Goal: Task Accomplishment & Management: Manage account settings

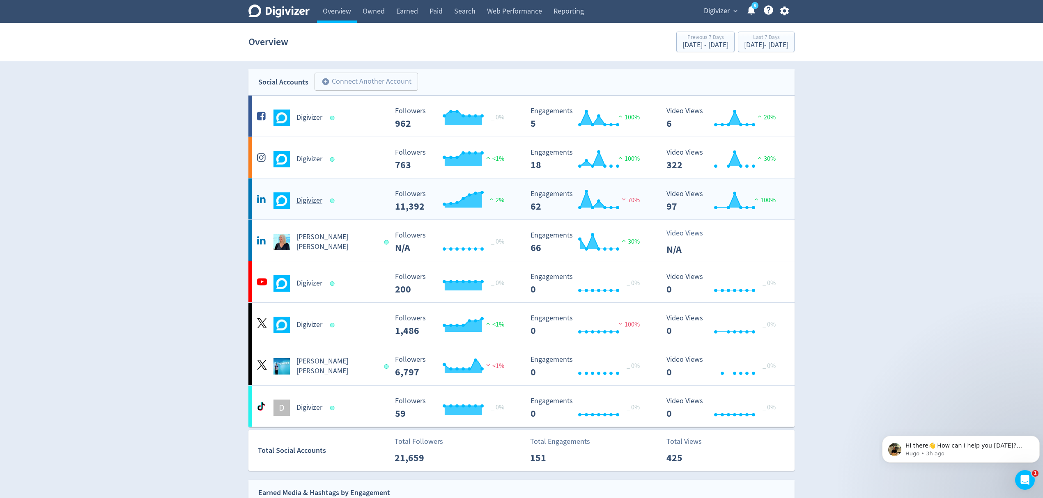
drag, startPoint x: 339, startPoint y: 168, endPoint x: 410, endPoint y: 196, distance: 76.7
click at [339, 168] on div "Digivizer Created with Highcharts 10.3.3 Followers 763 <1% Created with Highcha…" at bounding box center [521, 157] width 546 height 41
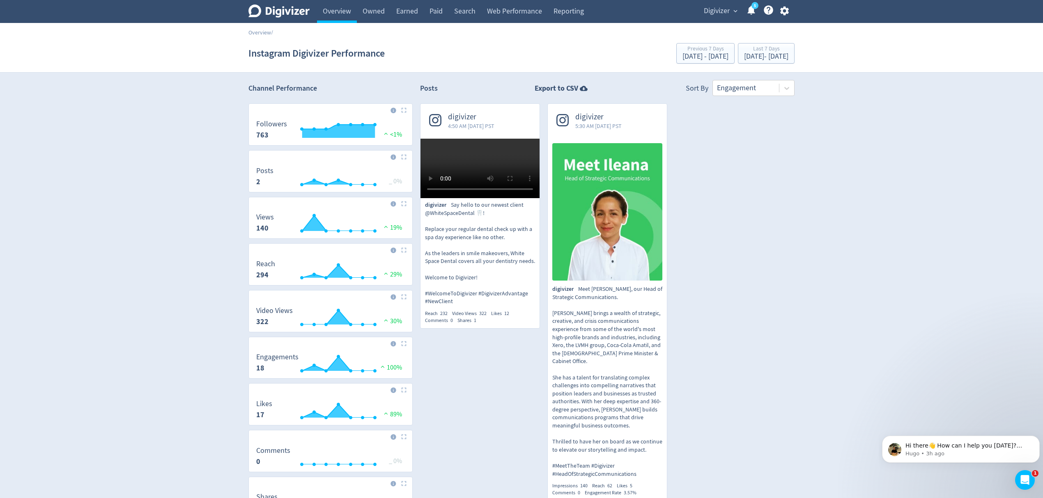
click at [640, 252] on img at bounding box center [607, 212] width 110 height 138
click at [750, 57] on div "[DATE] - [DATE]" at bounding box center [766, 56] width 44 height 7
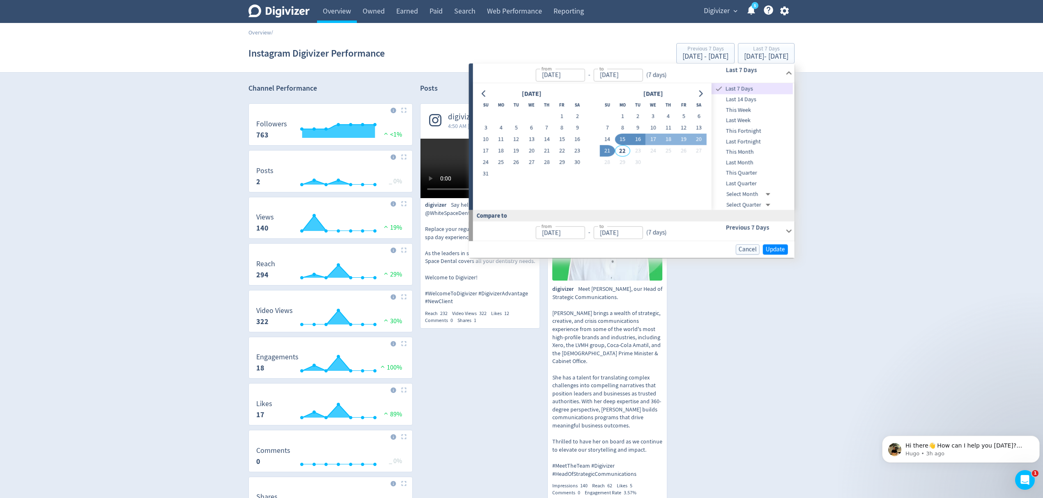
click at [639, 140] on button "16" at bounding box center [637, 139] width 15 height 11
type input "[DATE]"
click at [778, 252] on span "Update" at bounding box center [775, 249] width 19 height 6
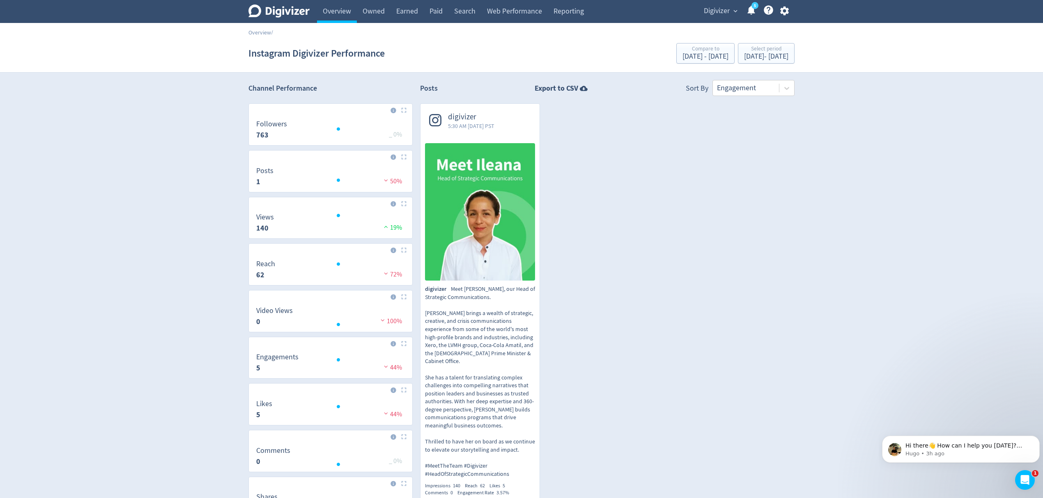
click at [645, 148] on div "digivizer 5:30 AM Tue 16-Sep-25 PST digivizer Meet Ileana Garcia, our Head of S…" at bounding box center [604, 309] width 382 height 412
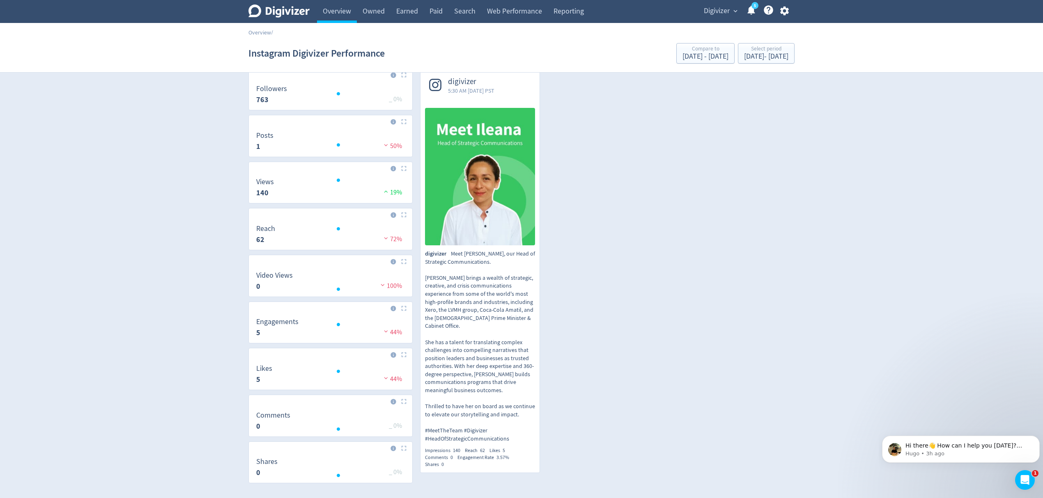
scroll to position [55, 0]
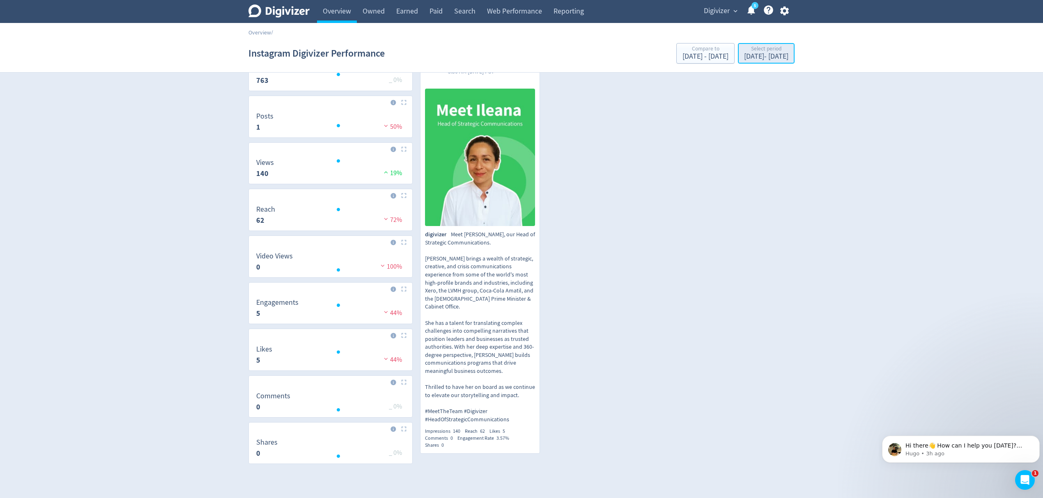
click at [752, 53] on div "[DATE] - [DATE]" at bounding box center [766, 56] width 44 height 7
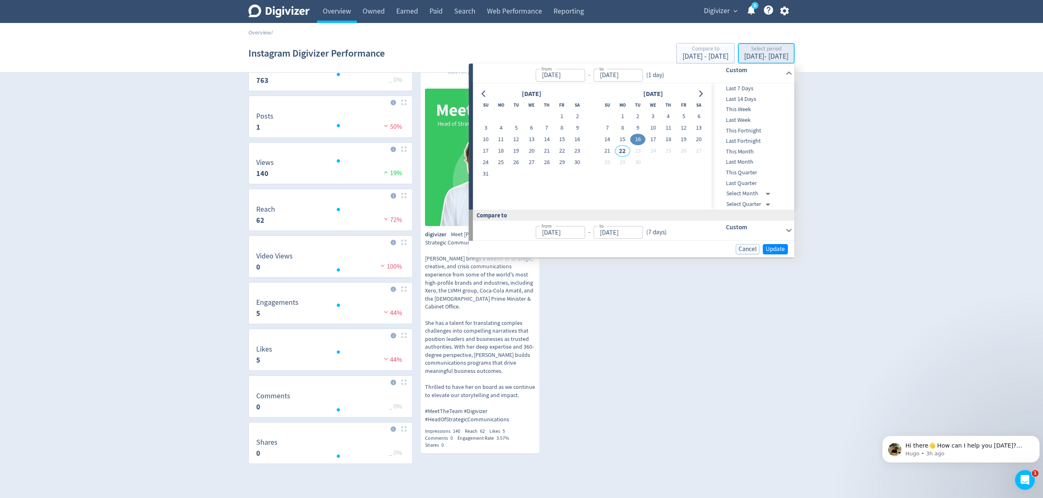
type input "[DATE]"
click at [669, 138] on button "18" at bounding box center [667, 139] width 15 height 11
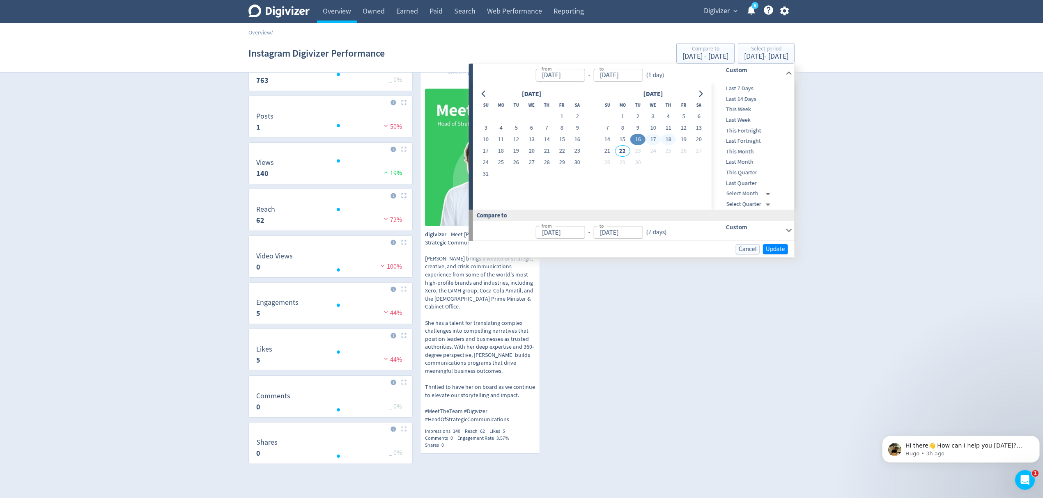
type input "Sep 18, 2025"
type input "[DATE]"
click at [779, 249] on span "Update" at bounding box center [775, 249] width 19 height 6
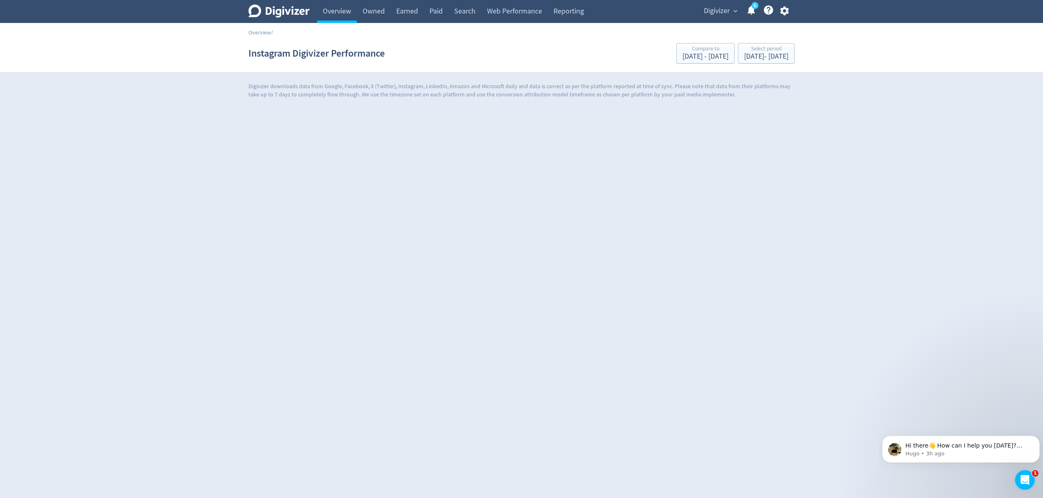
scroll to position [0, 0]
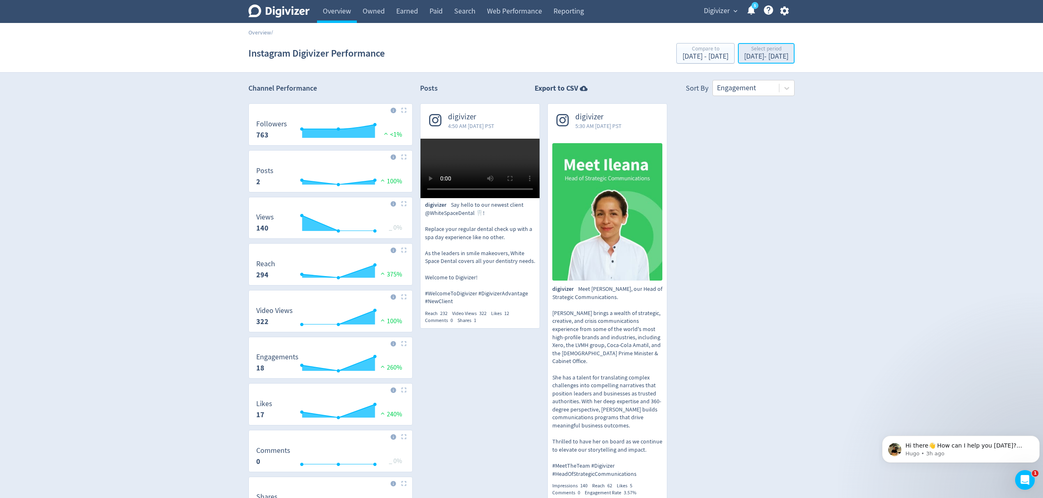
click at [744, 55] on div "Sep 16, 2025 - Sep 18, 2025" at bounding box center [766, 56] width 44 height 7
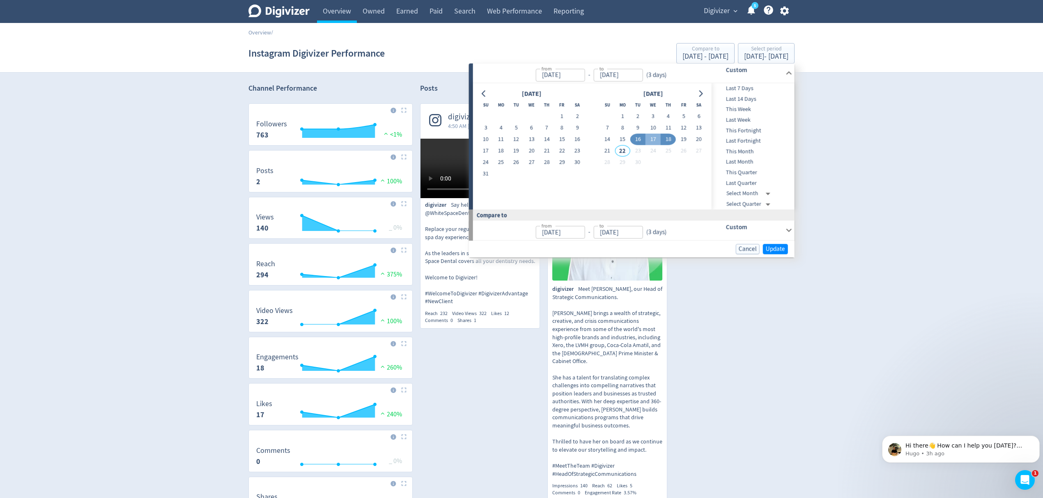
click at [665, 142] on button "18" at bounding box center [667, 139] width 15 height 11
type input "Sep 18, 2025"
click at [769, 246] on span "Update" at bounding box center [775, 249] width 19 height 6
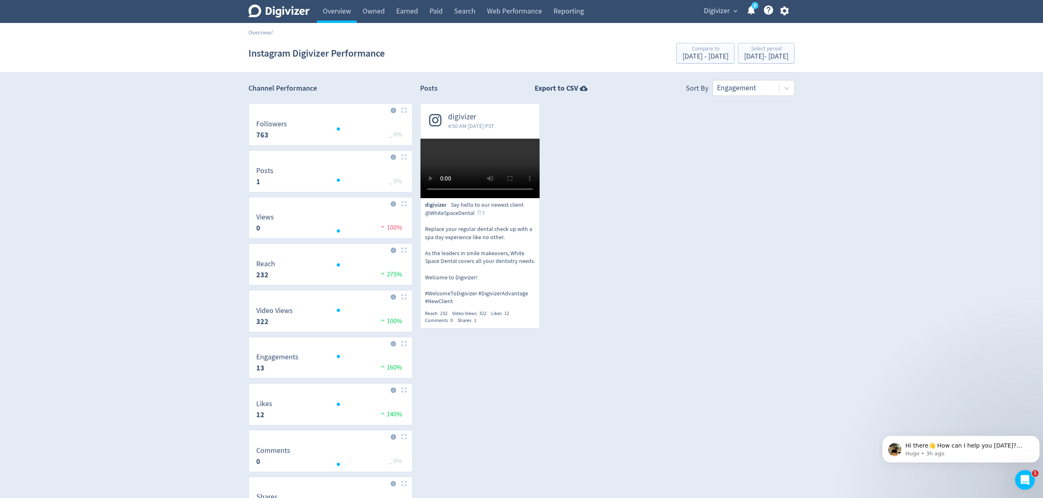
click at [498, 189] on video at bounding box center [479, 169] width 119 height 60
click at [763, 53] on div "Sep 18, 2025 - Sep 18, 2025" at bounding box center [766, 56] width 44 height 7
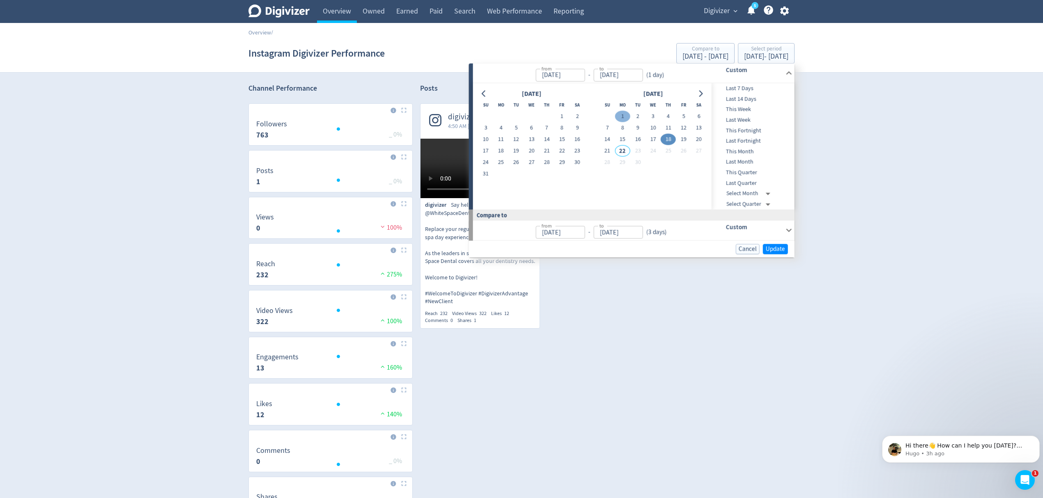
click at [619, 117] on button "1" at bounding box center [622, 116] width 15 height 11
type input "[DATE]"
click at [602, 155] on button "21" at bounding box center [606, 150] width 15 height 11
type input "[DATE]"
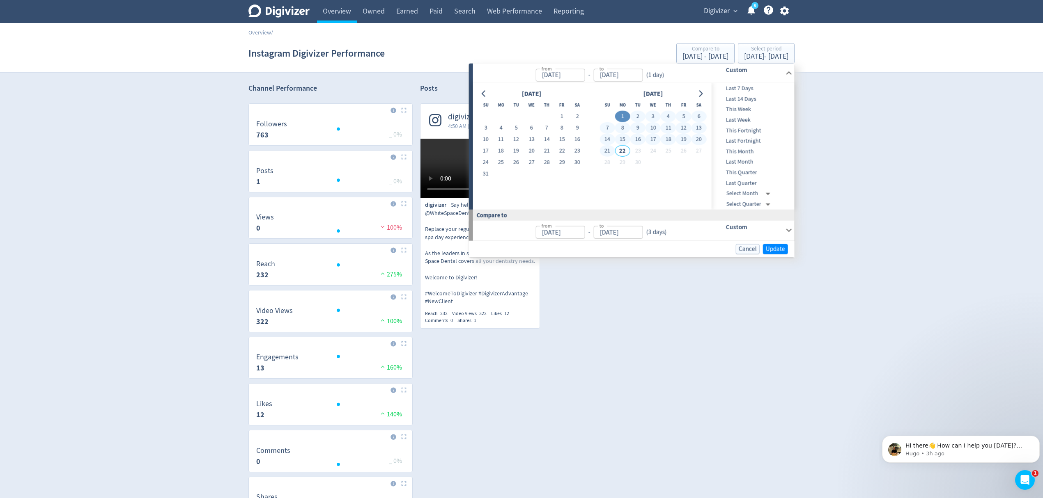
type input "[DATE]"
click at [782, 252] on span "Update" at bounding box center [775, 249] width 19 height 6
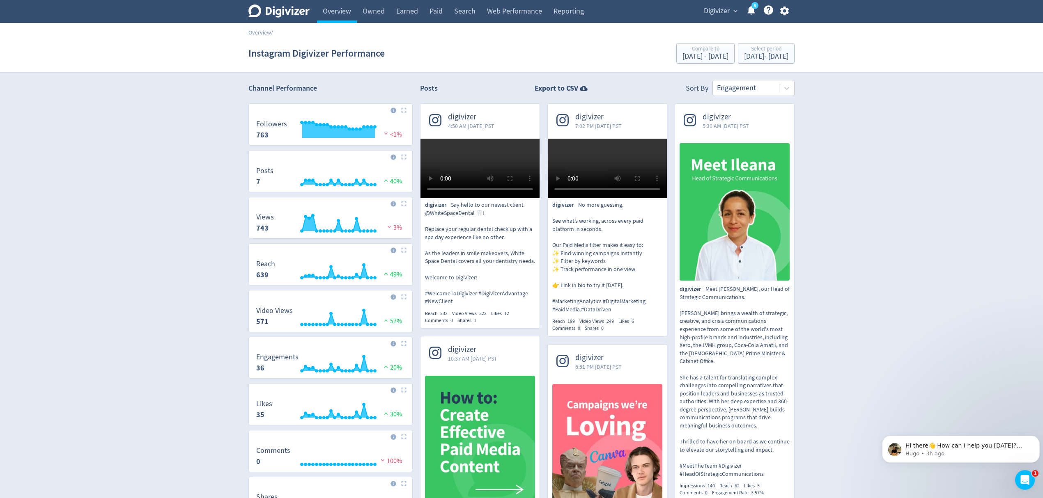
click at [633, 198] on video at bounding box center [607, 169] width 119 height 60
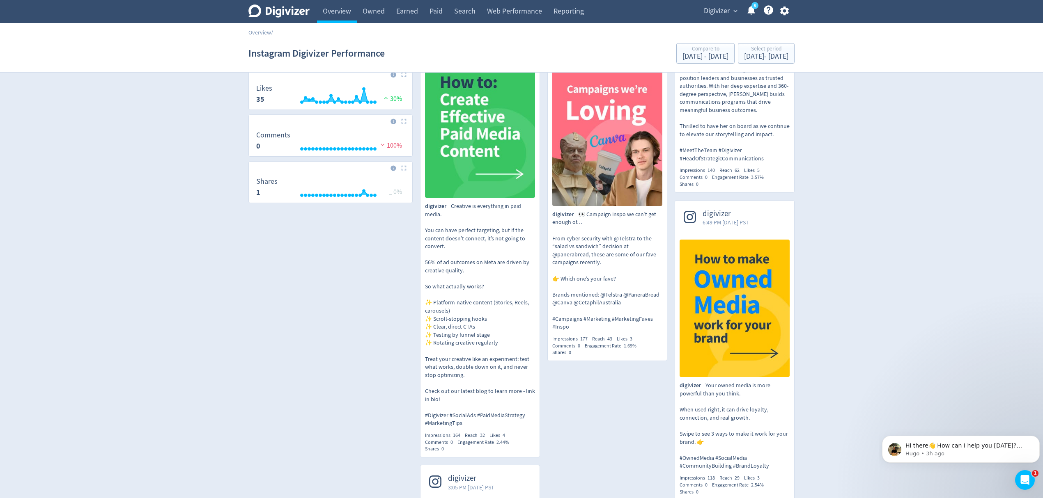
scroll to position [328, 0]
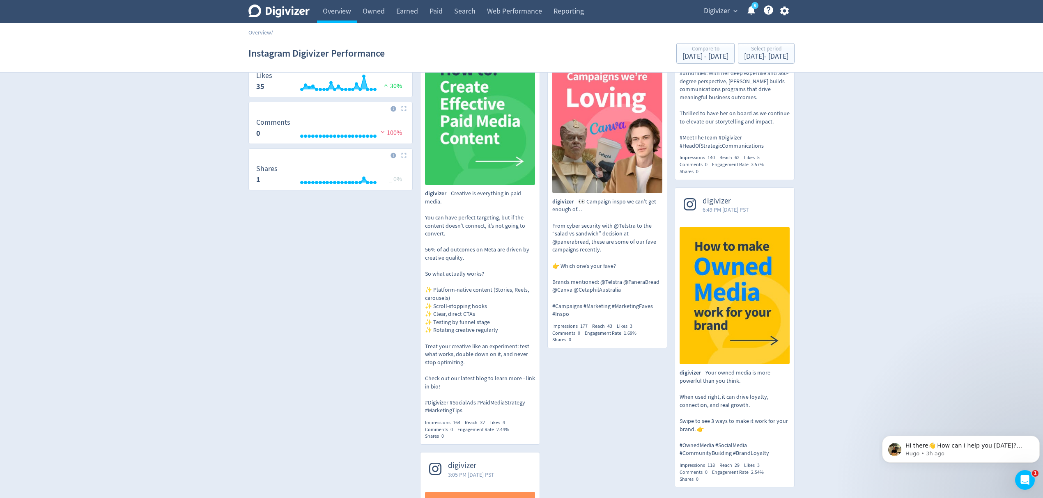
click at [506, 185] on img at bounding box center [480, 117] width 110 height 138
click at [750, 56] on div "[DATE] - [DATE]" at bounding box center [766, 56] width 44 height 7
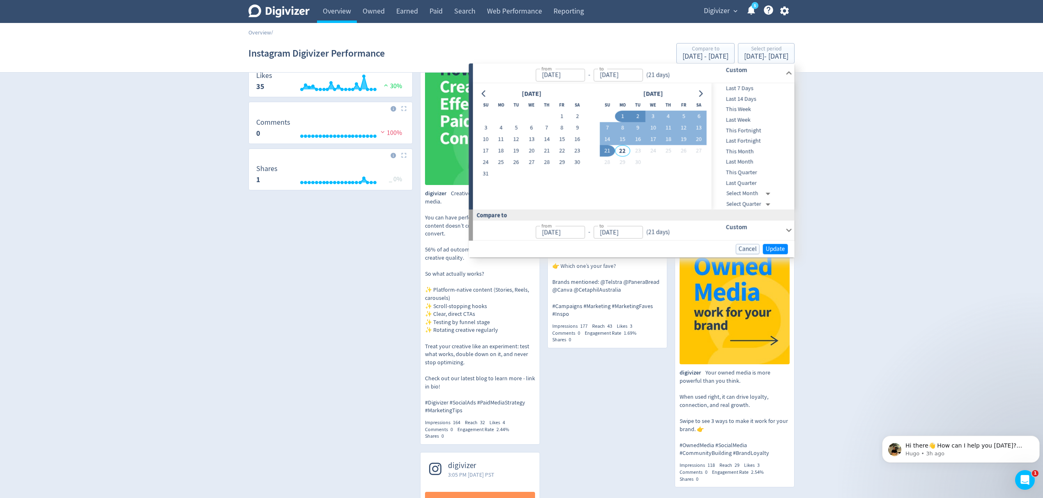
click at [634, 117] on button "2" at bounding box center [637, 116] width 15 height 11
type input "Sep 02, 2025"
click at [772, 244] on button "Update" at bounding box center [775, 249] width 25 height 10
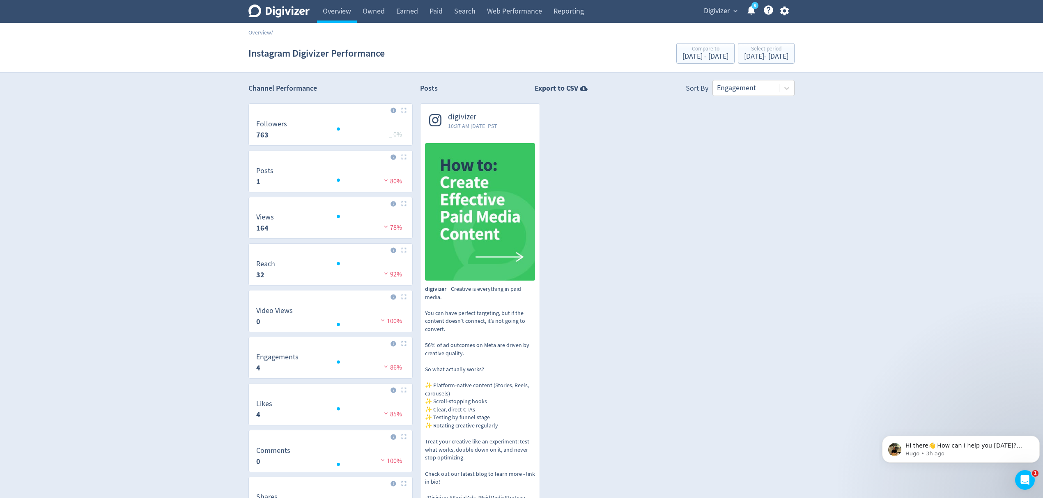
click at [483, 153] on img at bounding box center [480, 212] width 110 height 138
click at [420, 104] on link "digivizer 10:37 AM Tue 2-Sep-25 PST digivizer Creative is everything in paid me…" at bounding box center [479, 320] width 119 height 432
click at [740, 61] on div "Select period Sep 2, 2025 - Sep 2, 2025" at bounding box center [766, 54] width 52 height 17
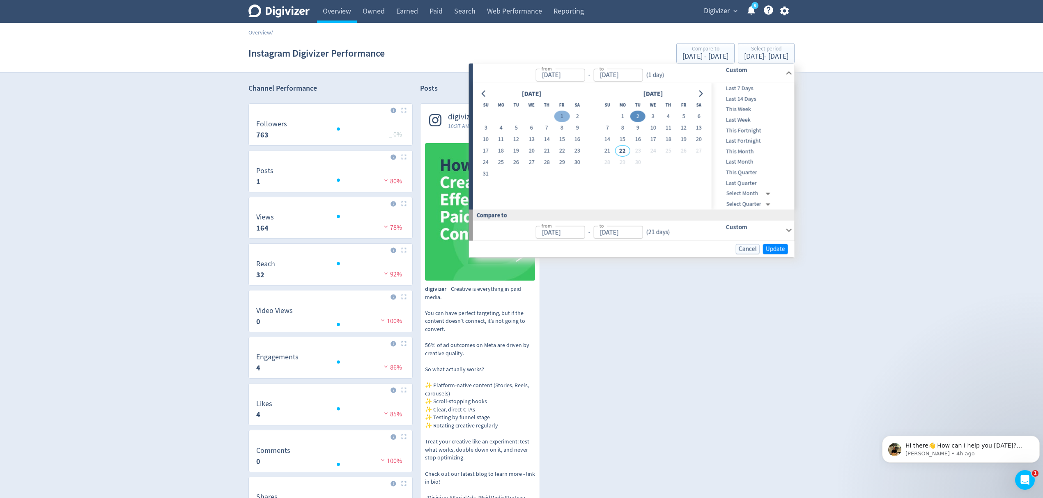
click at [560, 116] on button "1" at bounding box center [561, 116] width 15 height 11
type input "Aug 01, 2025"
click at [486, 174] on button "31" at bounding box center [485, 173] width 15 height 11
type input "[DATE]"
type input "Jul 01, 2025"
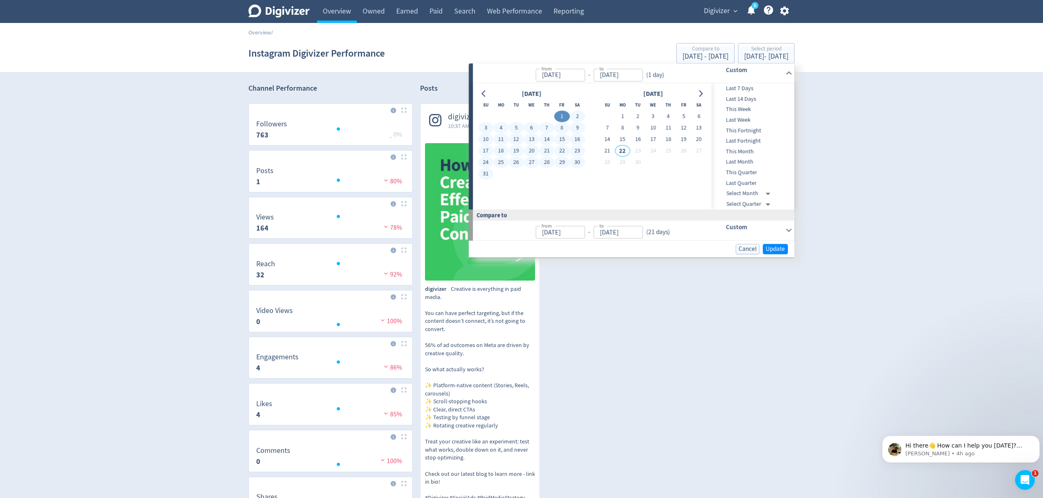
type input "Jul 31, 2025"
click at [774, 242] on div "Cancel Update" at bounding box center [631, 249] width 325 height 17
click at [782, 250] on span "Update" at bounding box center [775, 249] width 19 height 6
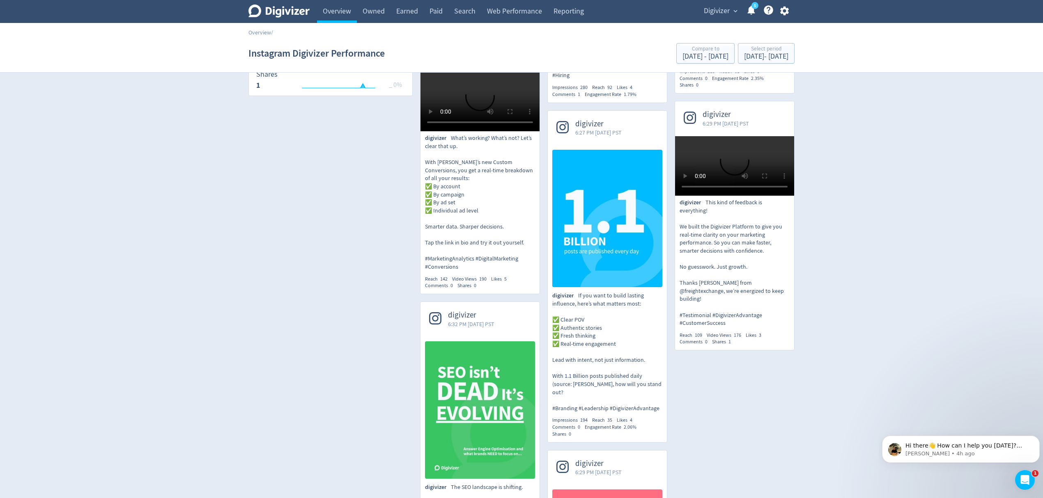
scroll to position [438, 0]
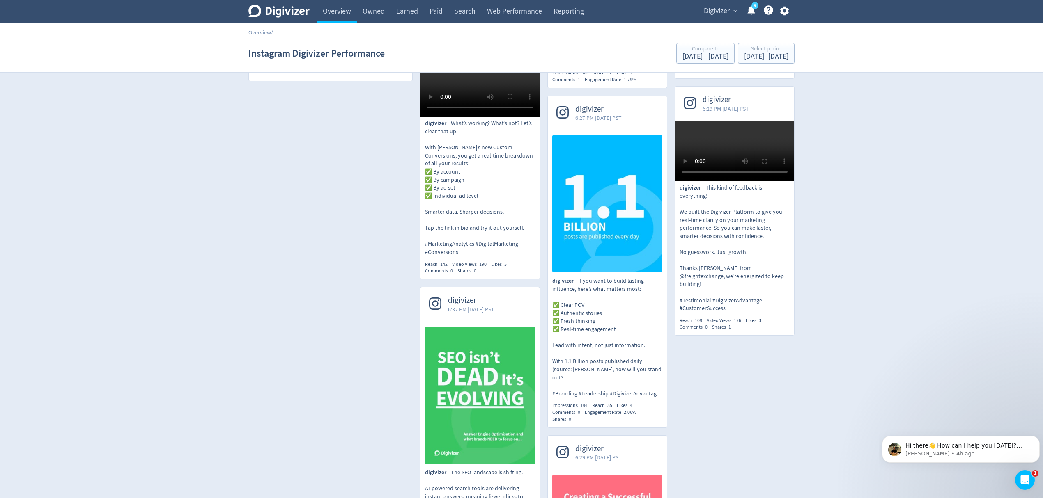
click at [747, 181] on video at bounding box center [734, 151] width 119 height 60
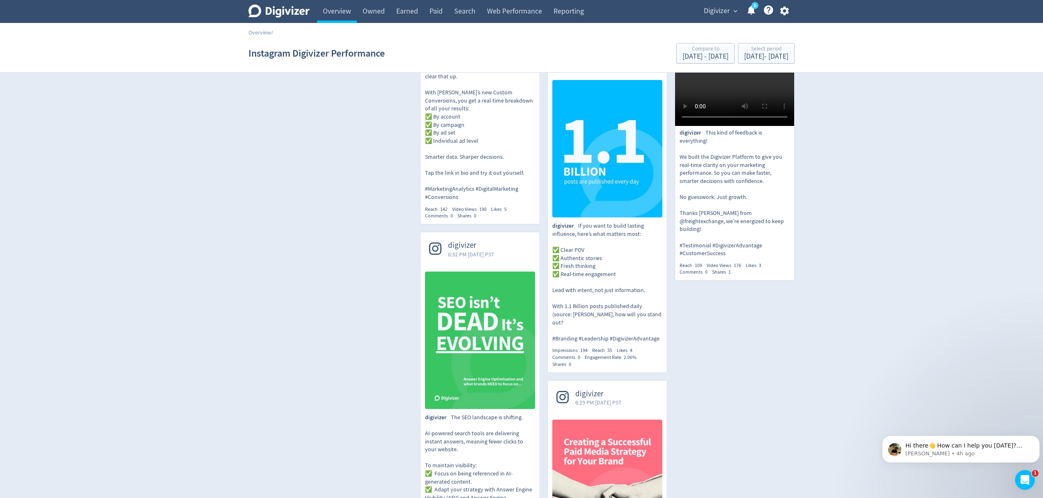
click at [485, 62] on video at bounding box center [479, 32] width 119 height 60
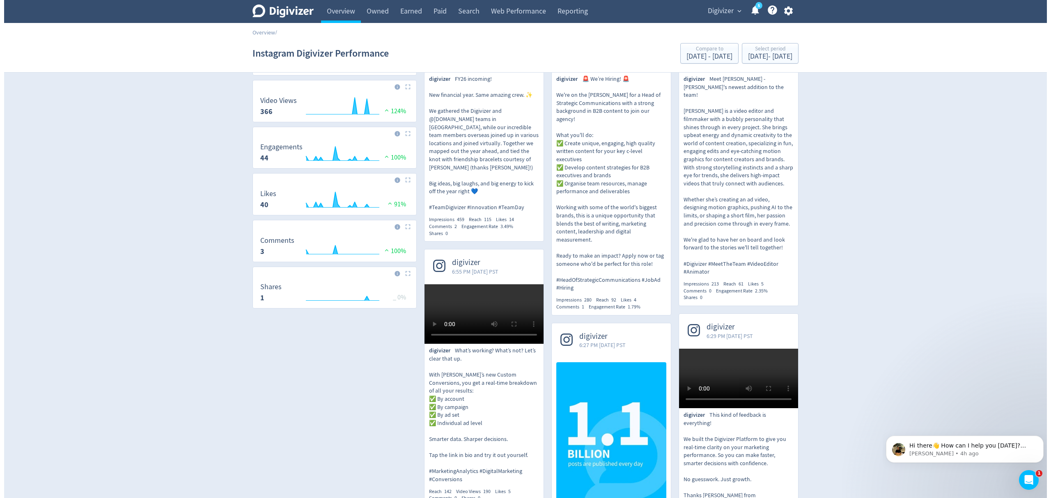
scroll to position [0, 0]
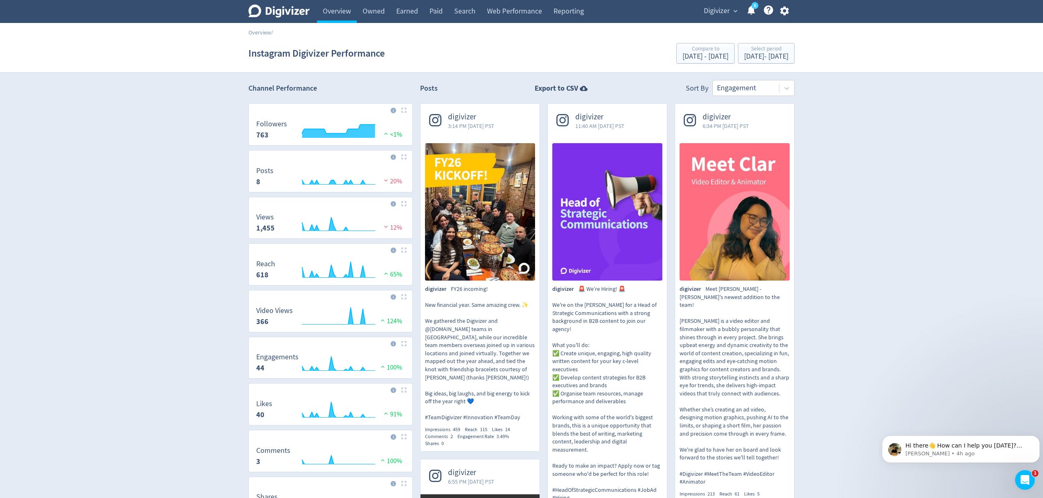
click at [718, 10] on span "Digivizer" at bounding box center [717, 11] width 26 height 13
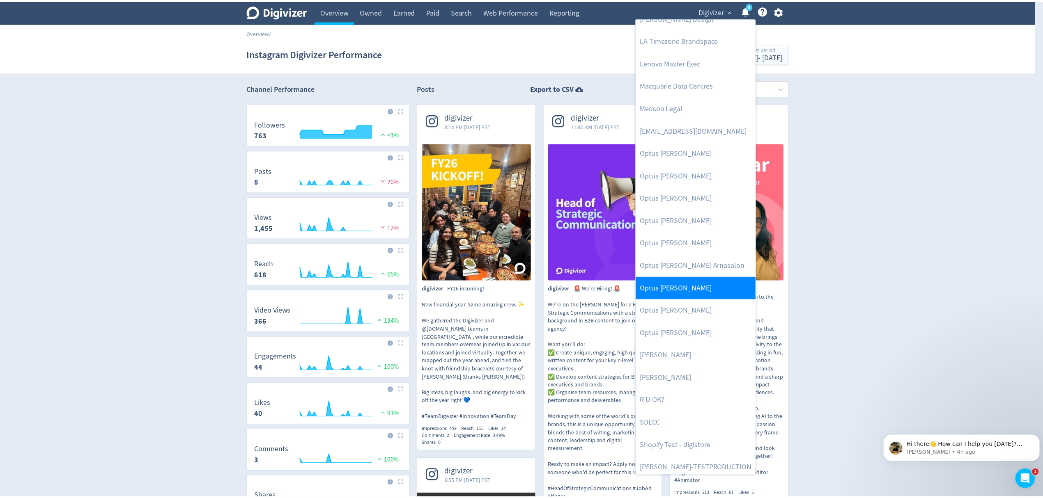
scroll to position [401, 0]
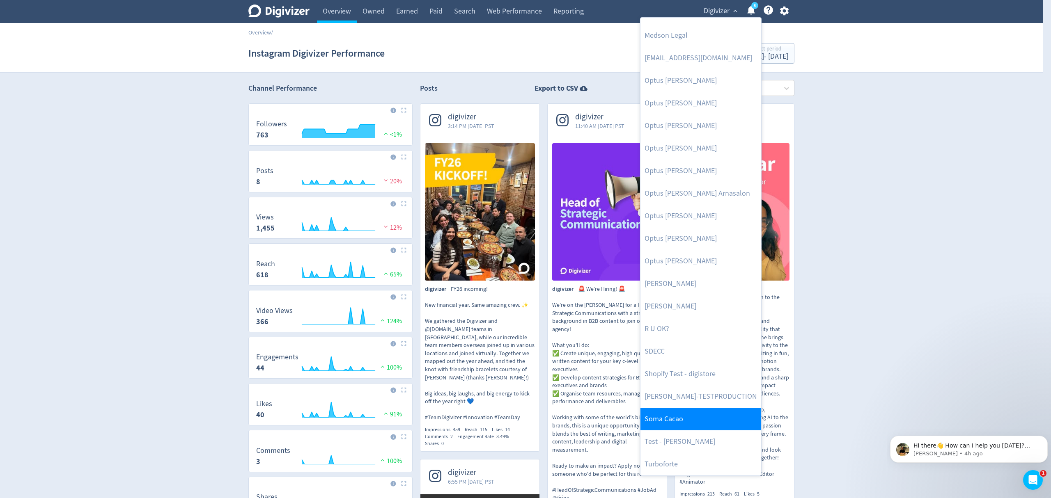
click at [690, 422] on link "Soma Cacao" at bounding box center [700, 419] width 121 height 23
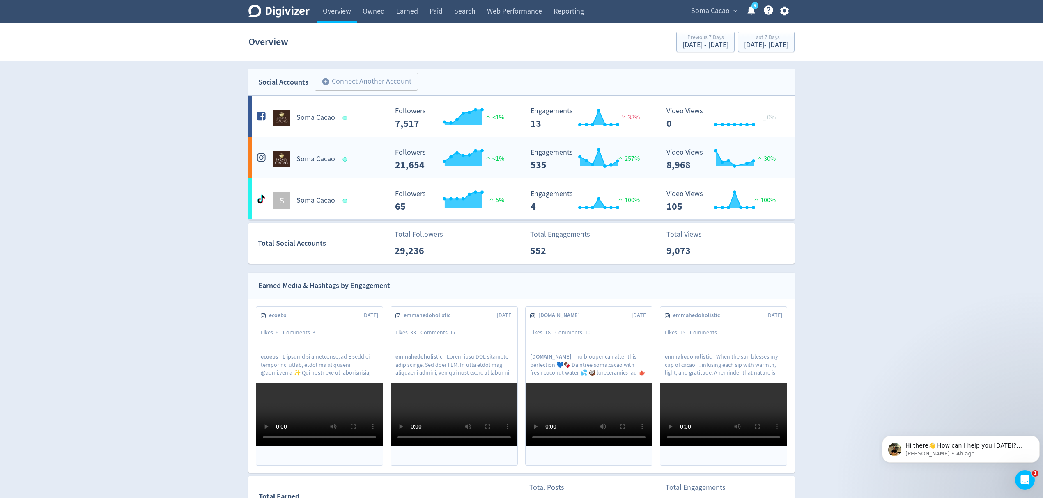
click at [370, 146] on div "Soma Cacao" at bounding box center [320, 155] width 136 height 23
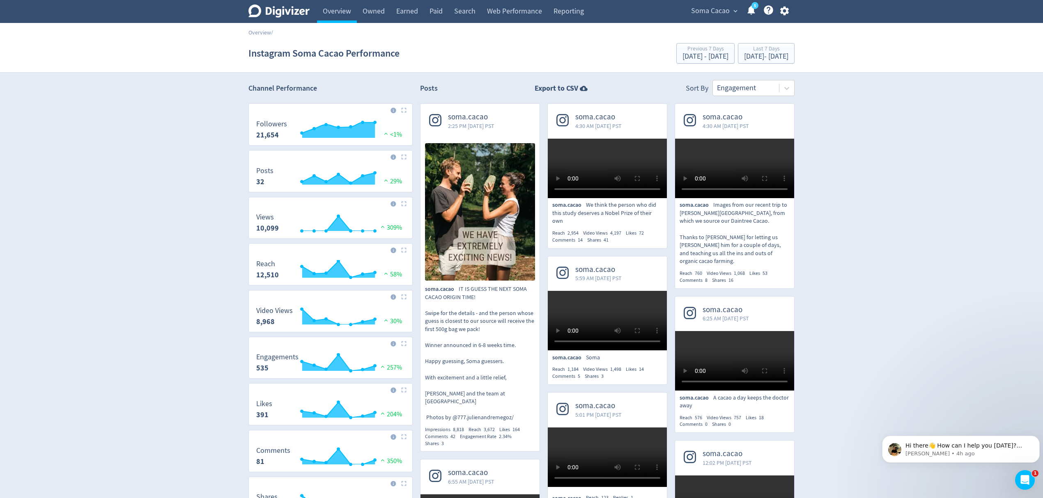
click at [577, 151] on video at bounding box center [607, 169] width 119 height 60
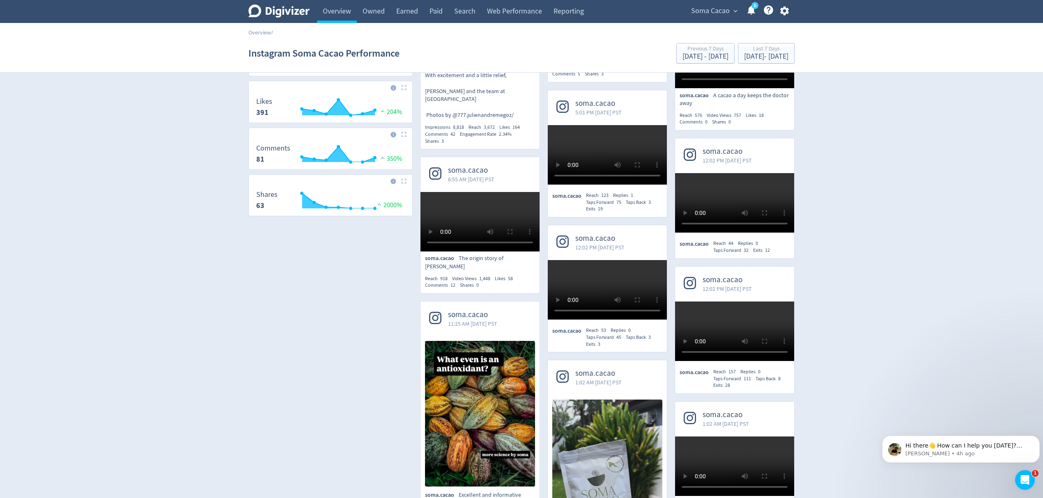
scroll to position [328, 0]
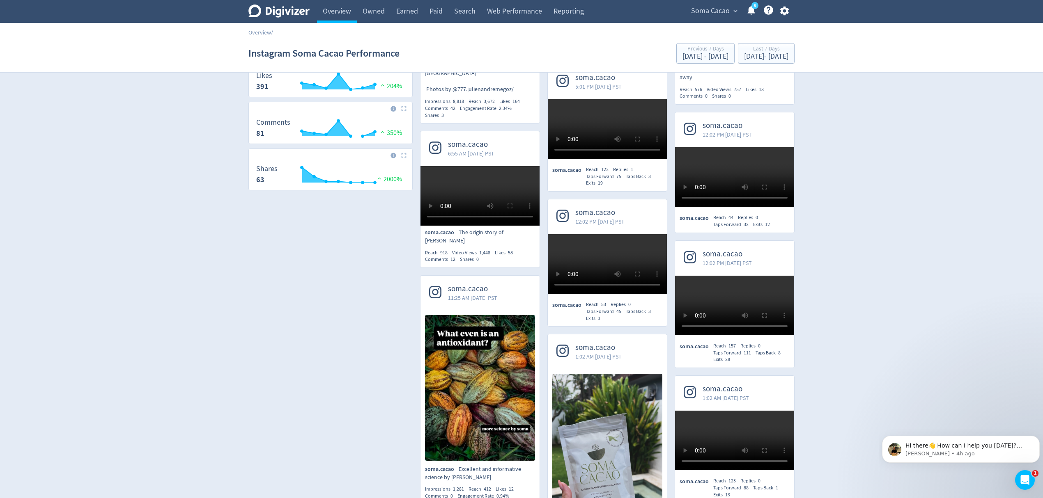
click at [503, 226] on video at bounding box center [479, 196] width 119 height 60
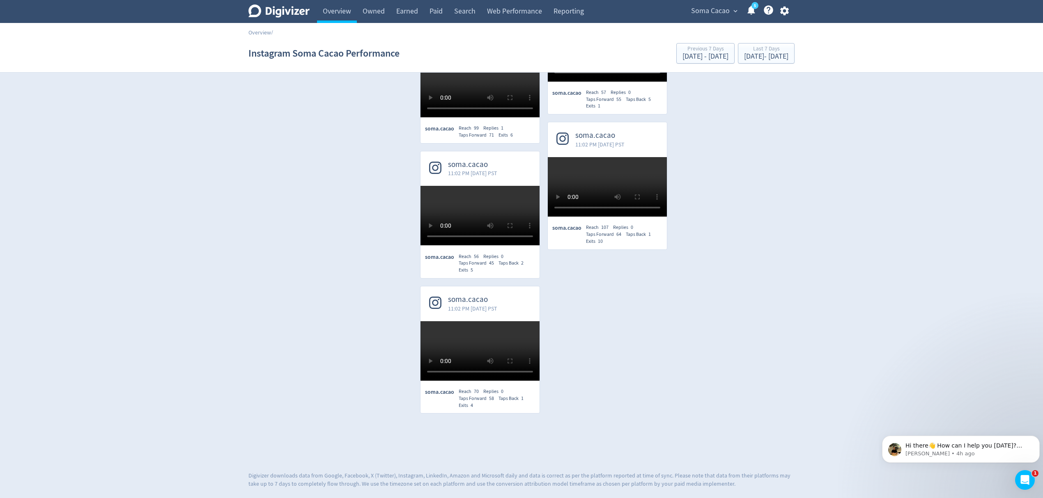
scroll to position [2079, 0]
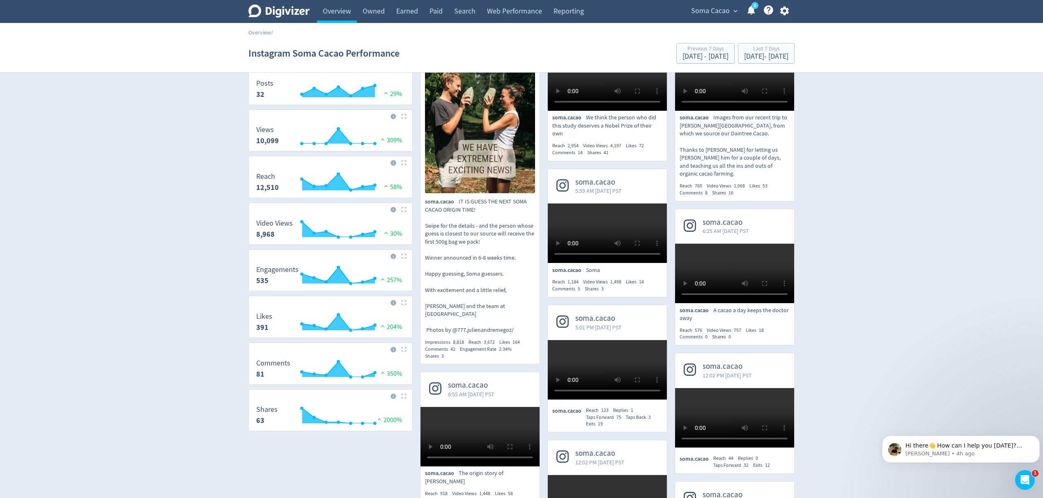
scroll to position [0, 0]
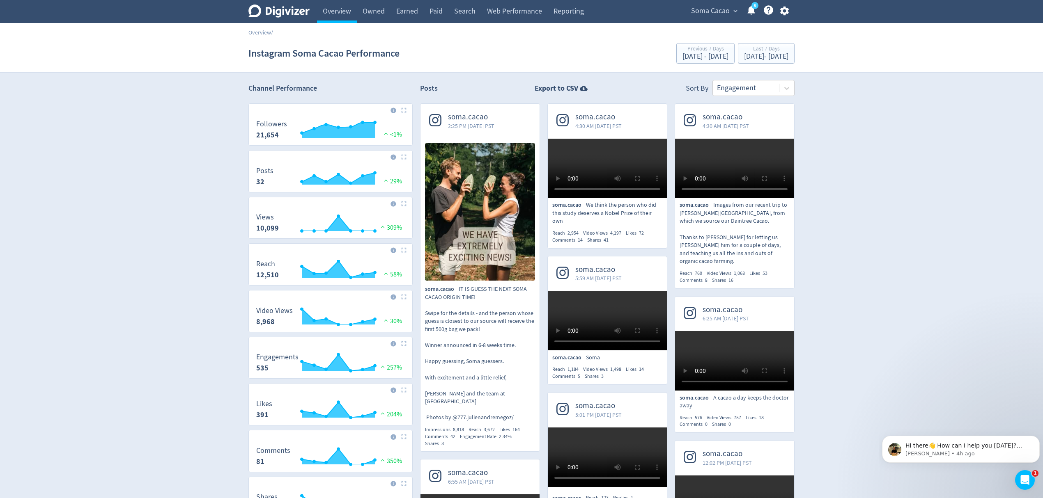
click at [460, 115] on span "soma.cacao" at bounding box center [471, 116] width 46 height 9
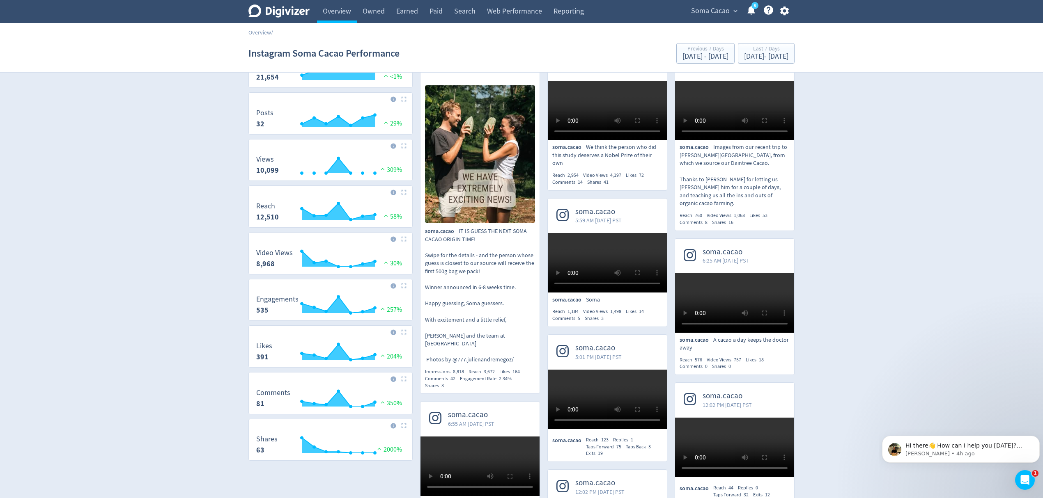
scroll to position [55, 0]
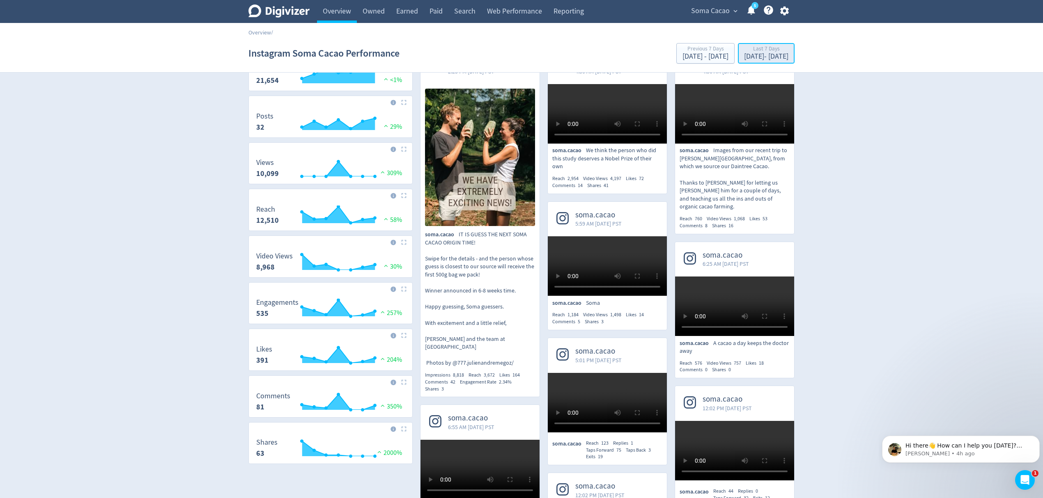
click at [750, 53] on div "Last 7 Days" at bounding box center [766, 49] width 44 height 7
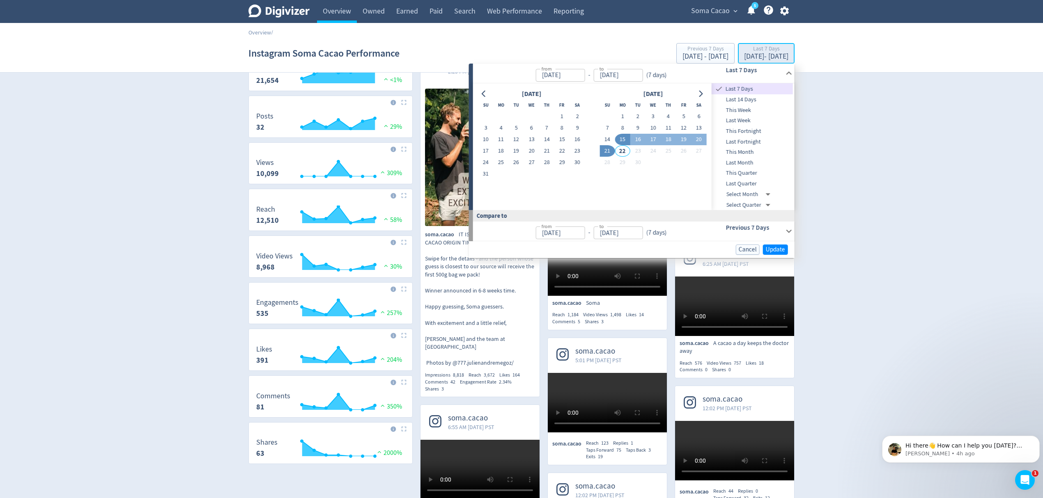
type input "[DATE]"
click at [623, 138] on button "15" at bounding box center [622, 139] width 15 height 11
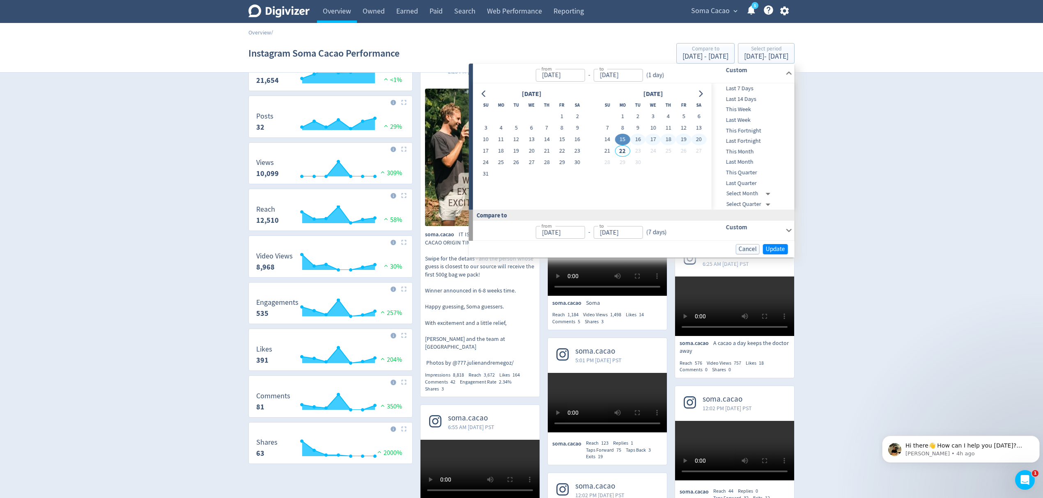
click at [699, 140] on button "20" at bounding box center [698, 139] width 15 height 11
type input "Sep 20, 2025"
type input "[DATE]"
click at [774, 247] on span "Update" at bounding box center [775, 249] width 19 height 6
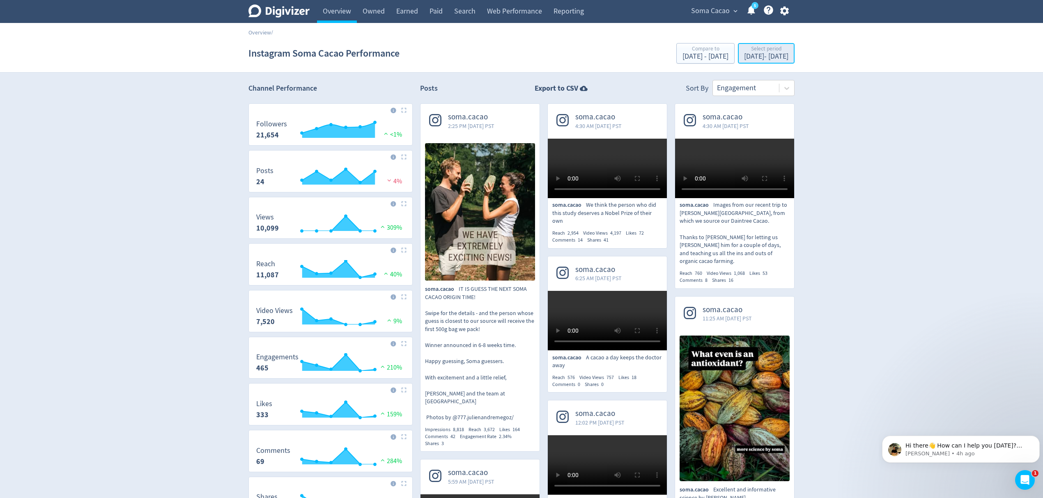
click at [745, 53] on div "Sep 15, 2025 - Sep 20, 2025" at bounding box center [766, 56] width 44 height 7
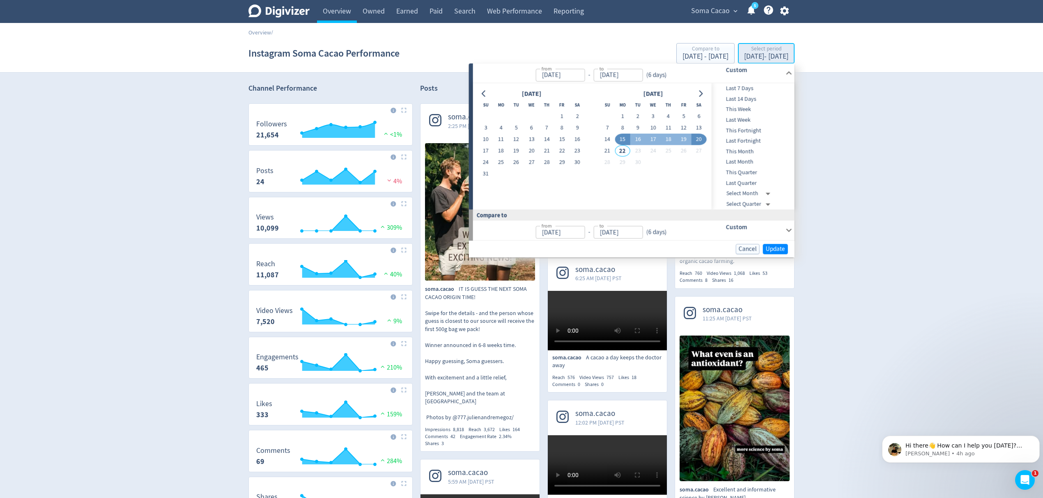
type input "[DATE]"
type input "Sep 20, 2025"
type input "[DATE]"
click at [653, 125] on button "10" at bounding box center [652, 127] width 15 height 11
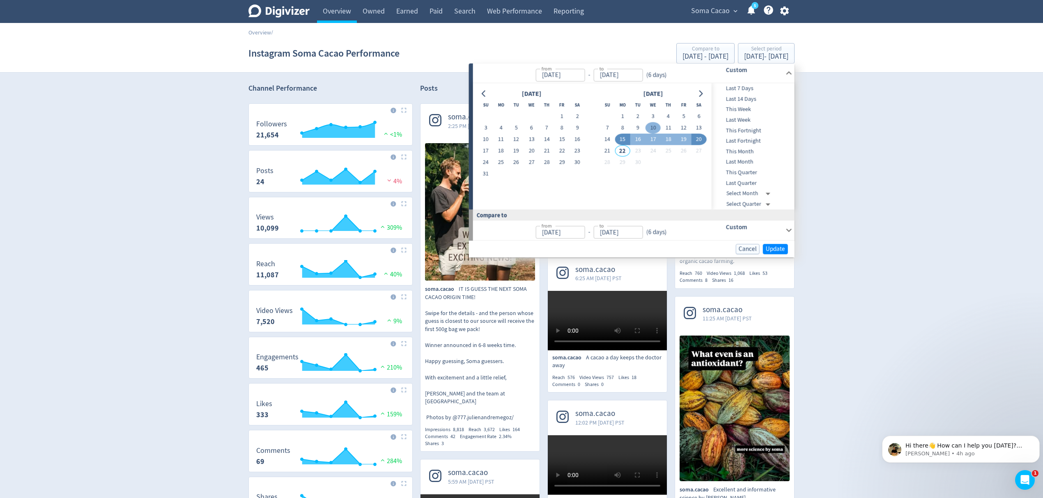
type input "Sep 10, 2025"
click at [775, 246] on span "Update" at bounding box center [775, 249] width 19 height 6
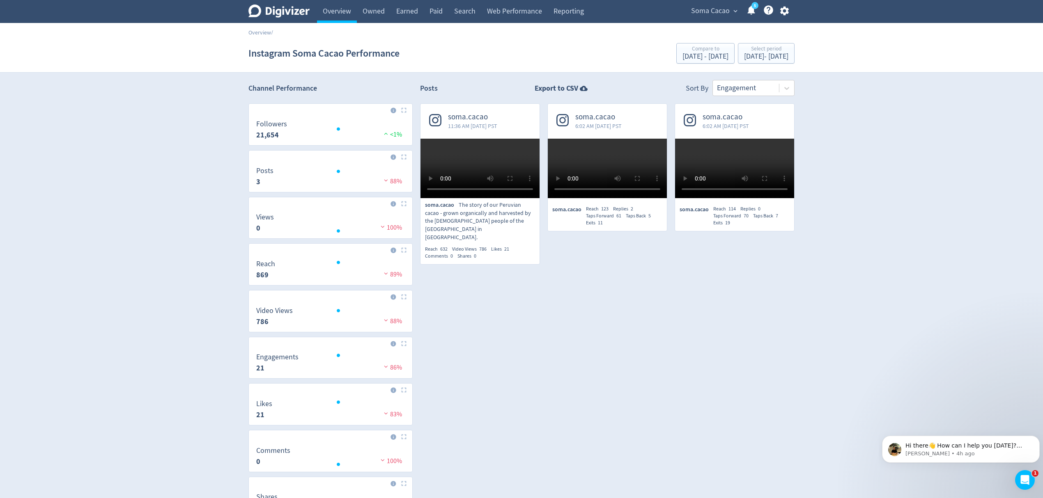
click at [477, 198] on video at bounding box center [479, 169] width 119 height 60
click at [760, 57] on div "Sep 10, 2025 - Sep 10, 2025" at bounding box center [766, 56] width 44 height 7
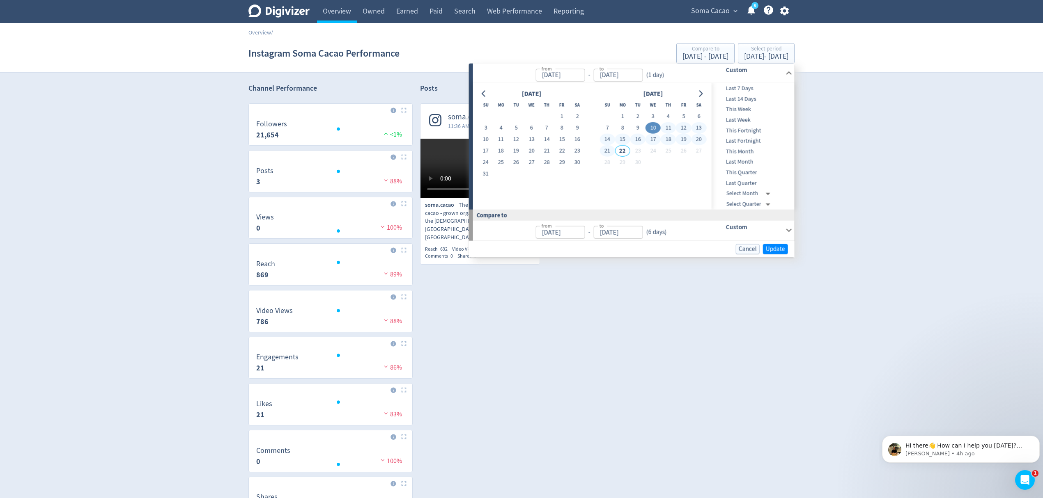
click at [606, 151] on button "21" at bounding box center [606, 150] width 15 height 11
type input "[DATE]"
type input "Aug 30, 2025"
type input "Sep 10, 2025"
click at [605, 150] on button "21" at bounding box center [606, 150] width 15 height 11
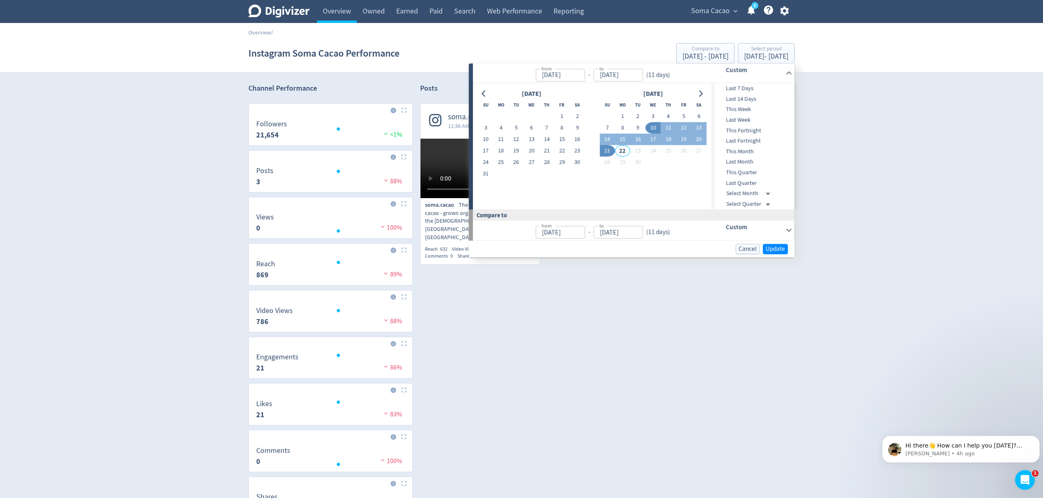
type input "[DATE]"
click at [779, 250] on span "Update" at bounding box center [775, 249] width 19 height 6
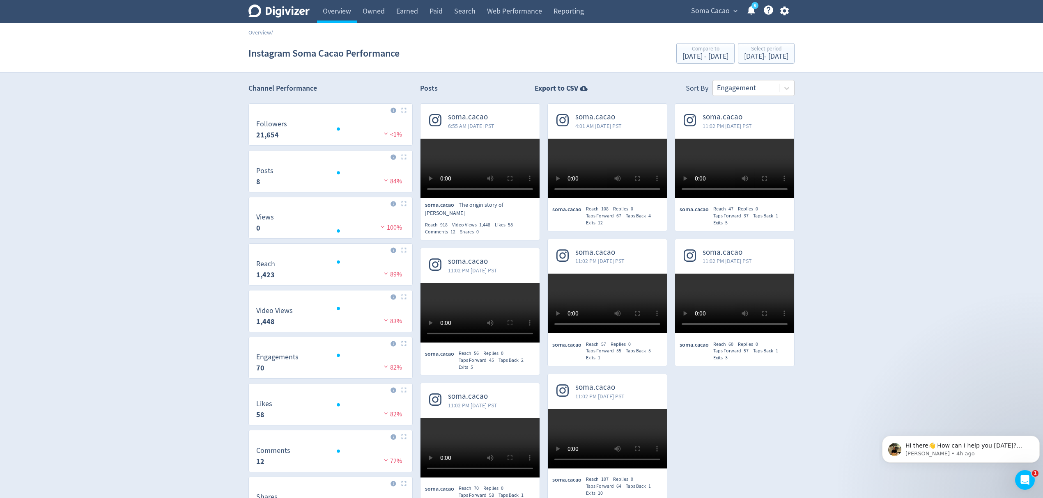
click at [634, 190] on video at bounding box center [607, 169] width 119 height 60
click at [744, 51] on div "Select period" at bounding box center [766, 49] width 44 height 7
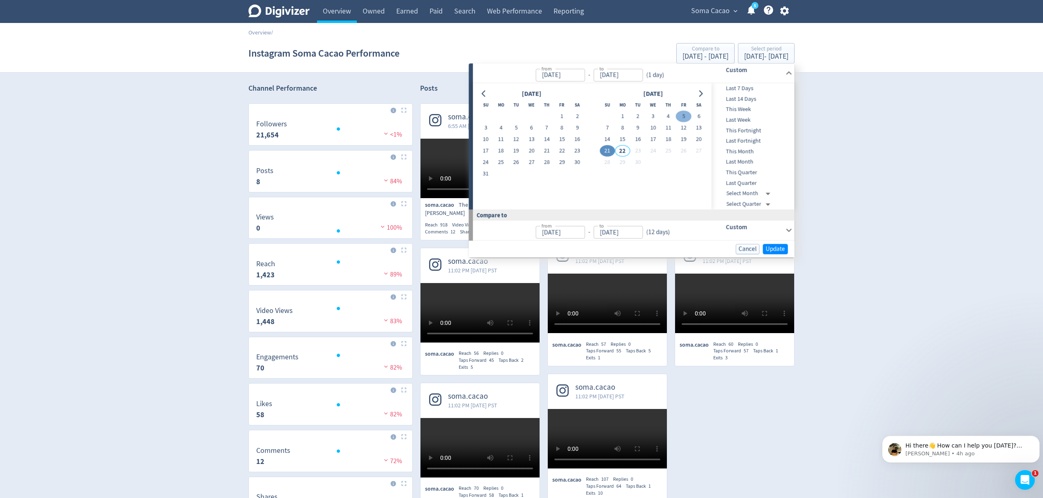
click at [683, 115] on button "5" at bounding box center [683, 116] width 15 height 11
type input "[DATE]"
click at [775, 252] on span "Update" at bounding box center [775, 249] width 19 height 6
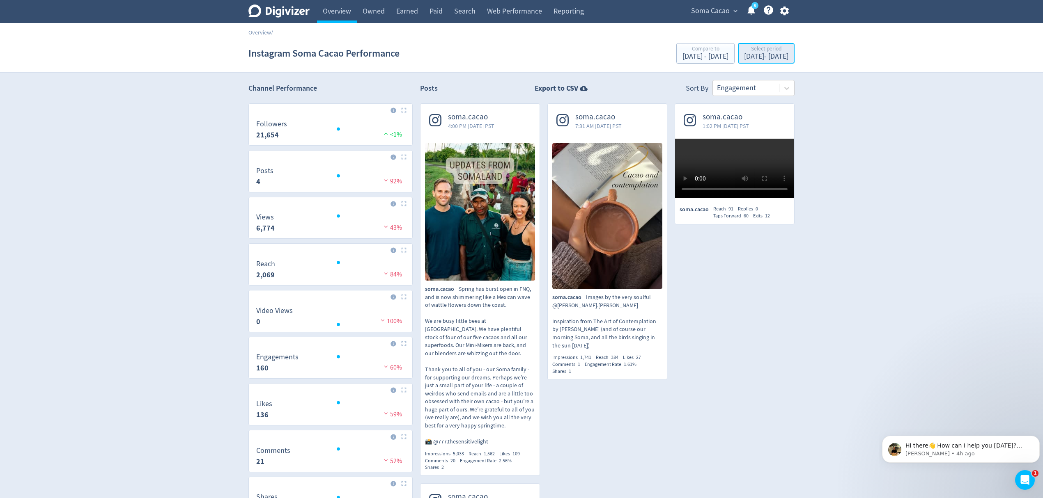
click at [746, 52] on div "Select period" at bounding box center [766, 49] width 44 height 7
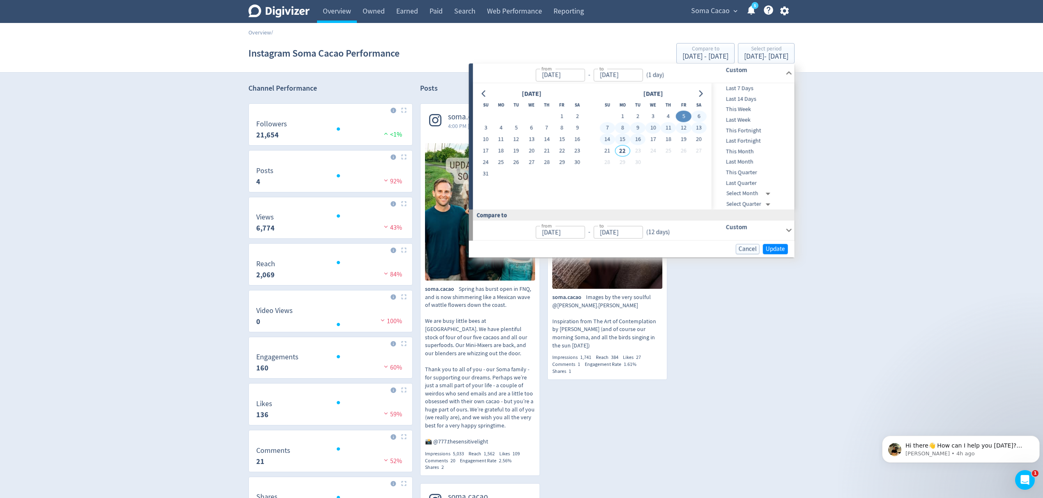
click at [639, 138] on button "16" at bounding box center [637, 139] width 15 height 11
type input "[DATE]"
type input "Aug 25, 2025"
type input "[DATE]"
click at [640, 139] on button "16" at bounding box center [637, 139] width 15 height 11
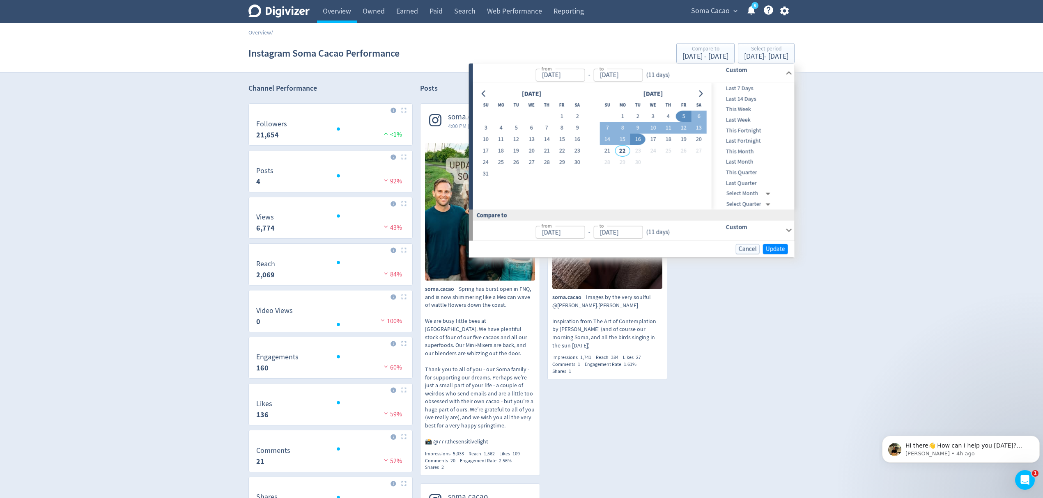
type input "[DATE]"
click at [773, 248] on span "Update" at bounding box center [775, 249] width 19 height 6
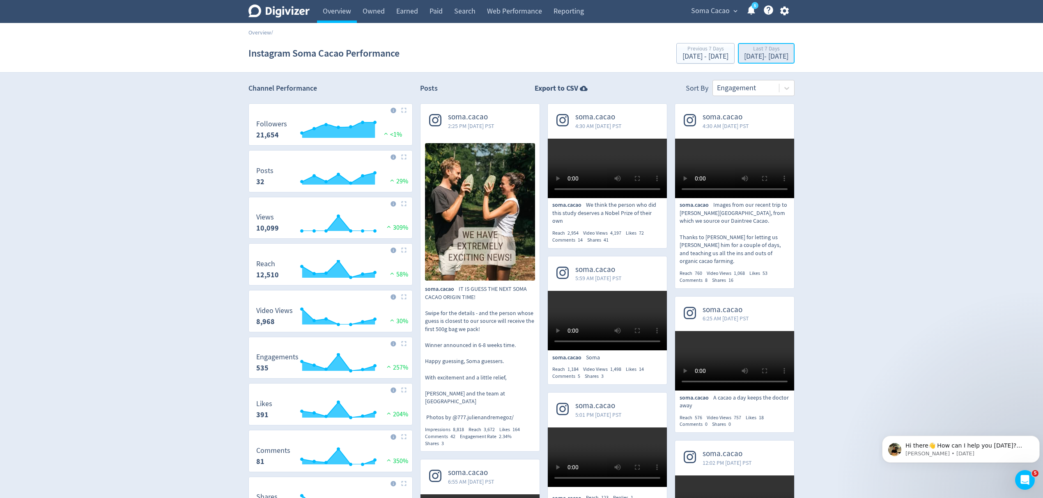
click at [757, 58] on div "[DATE] - [DATE]" at bounding box center [766, 56] width 44 height 7
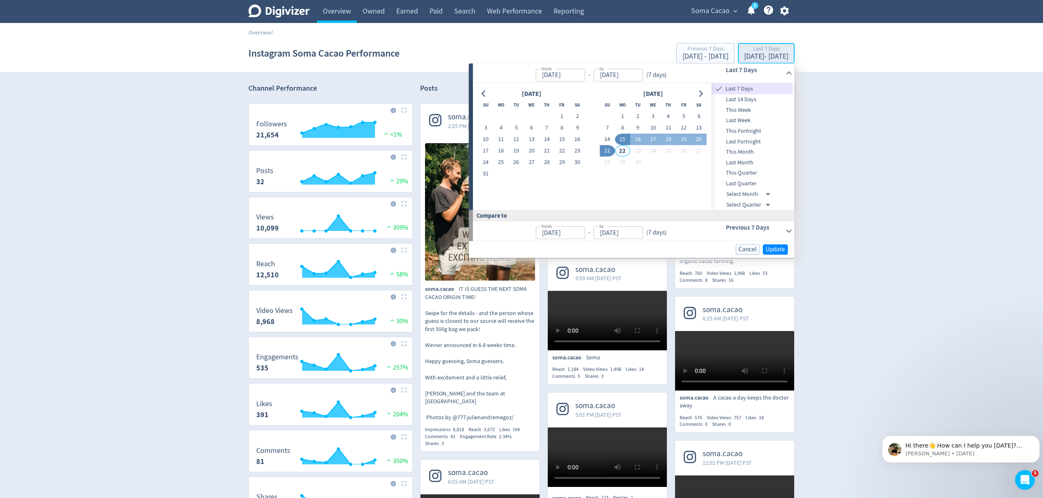
type input "[DATE]"
click at [744, 46] on div "Last 7 Days" at bounding box center [766, 49] width 44 height 7
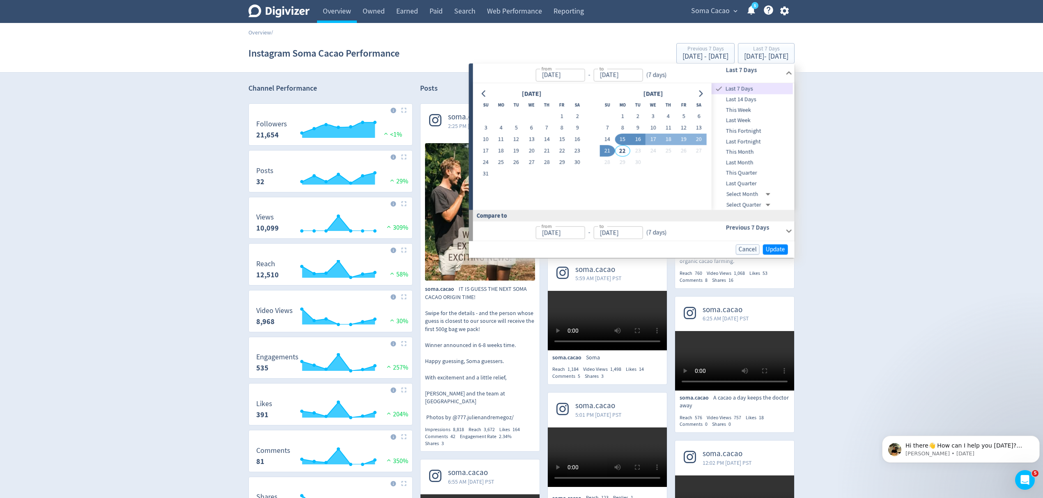
click at [636, 137] on button "16" at bounding box center [637, 139] width 15 height 11
type input "[DATE]"
click at [777, 248] on span "Update" at bounding box center [775, 249] width 19 height 6
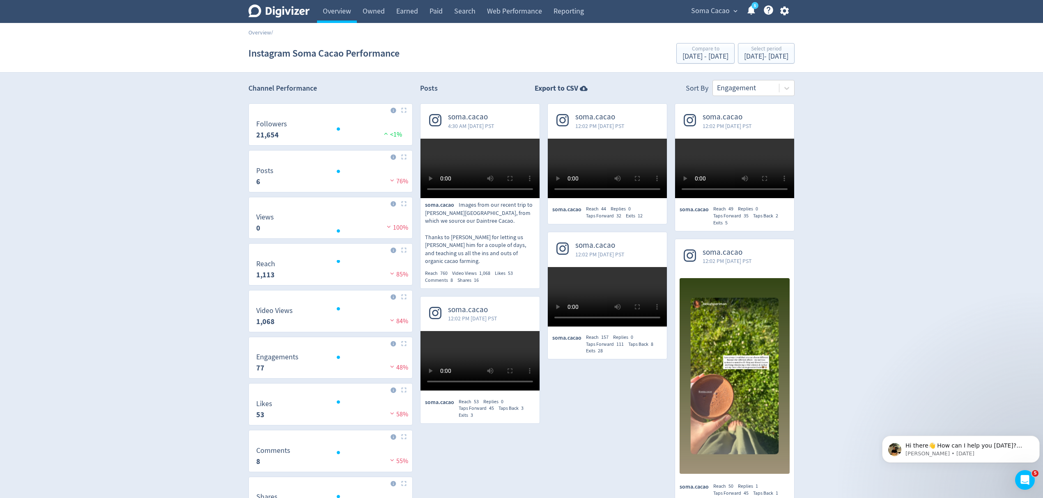
click at [723, 16] on span "Soma Cacao" at bounding box center [710, 11] width 39 height 13
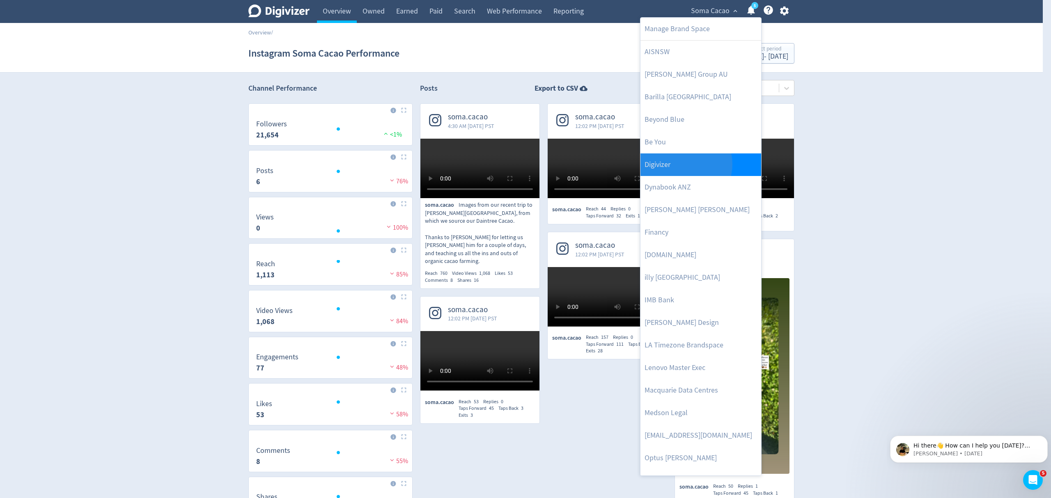
click at [682, 165] on link "Digivizer" at bounding box center [700, 165] width 121 height 23
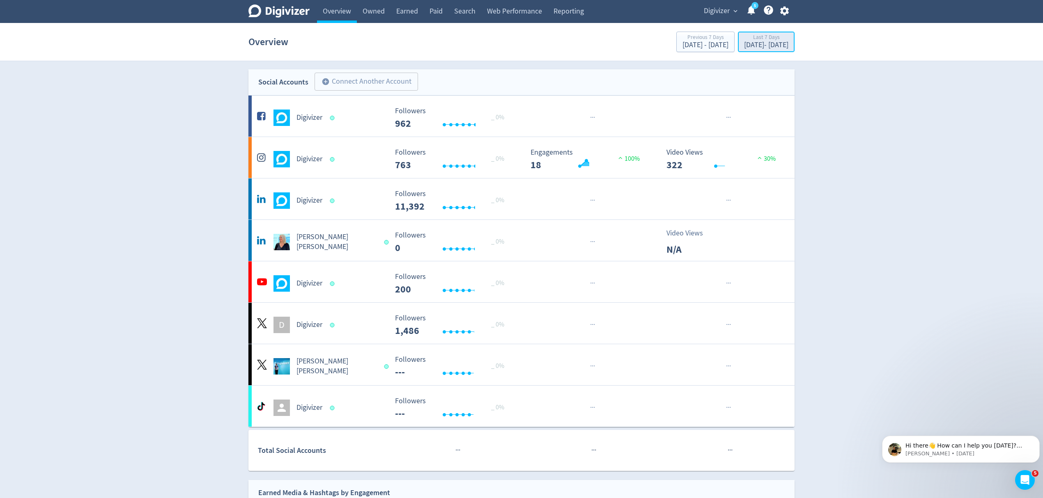
click at [744, 43] on div "[DATE] - [DATE]" at bounding box center [766, 44] width 44 height 7
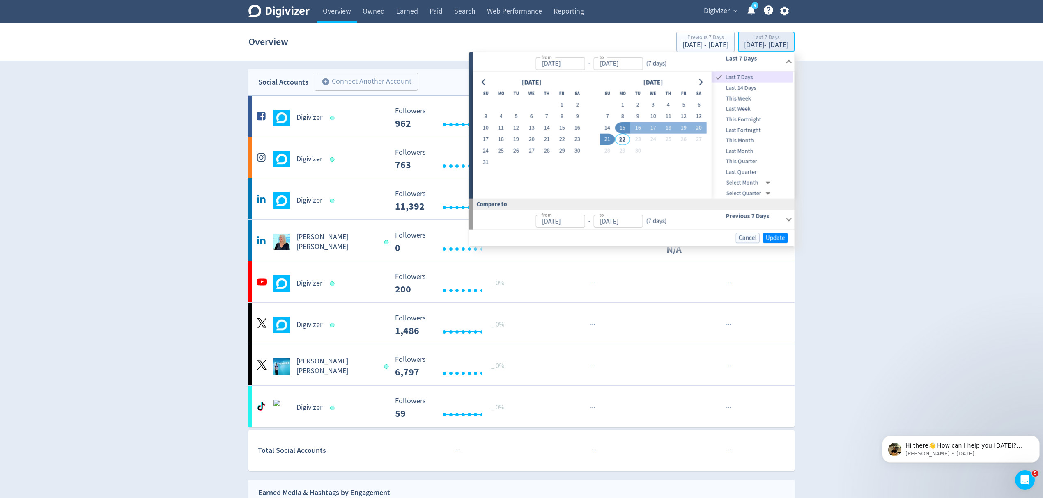
type input "[DATE]"
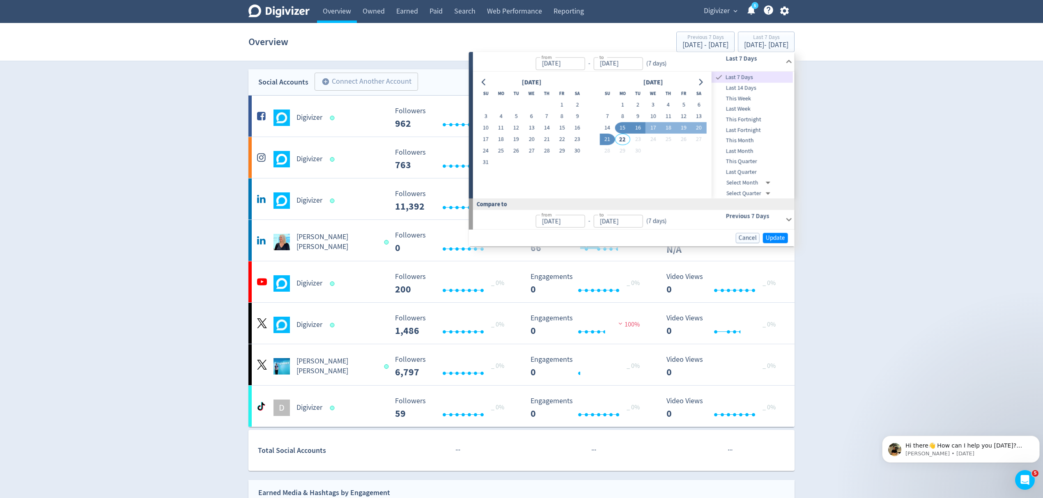
click at [642, 127] on button "16" at bounding box center [637, 127] width 15 height 11
type input "[DATE]"
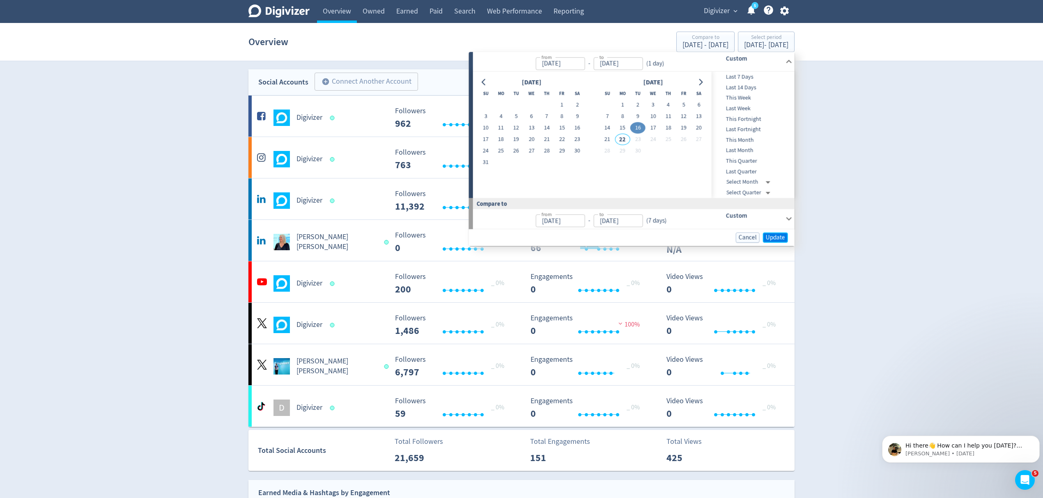
click at [773, 237] on span "Update" at bounding box center [775, 237] width 19 height 6
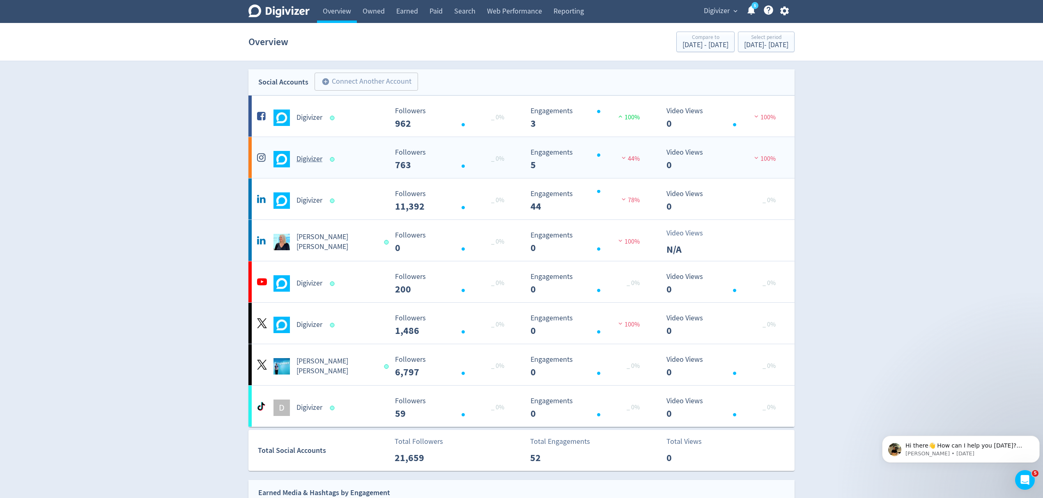
click at [361, 156] on div "Digivizer" at bounding box center [321, 159] width 133 height 16
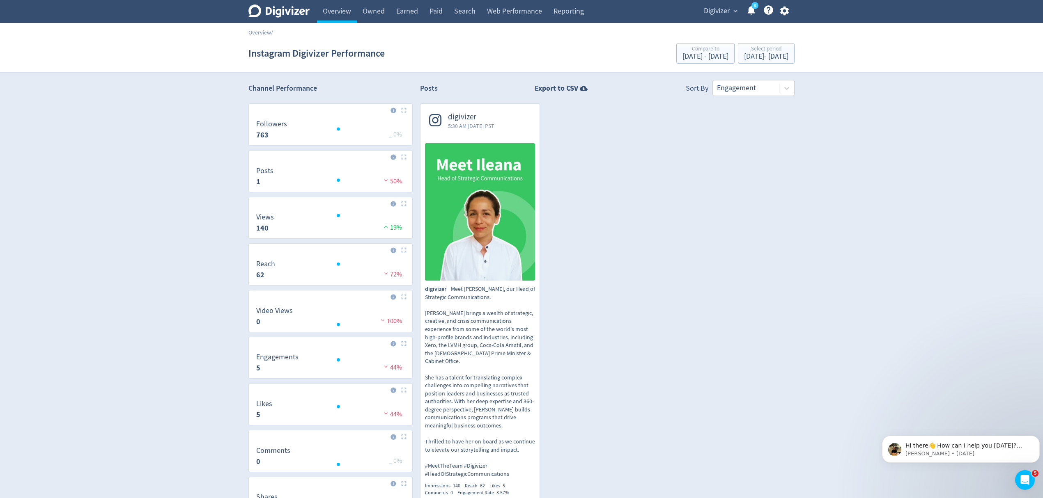
click at [768, 11] on icon at bounding box center [767, 9] width 9 height 9
click at [329, 16] on link "Overview" at bounding box center [337, 11] width 40 height 23
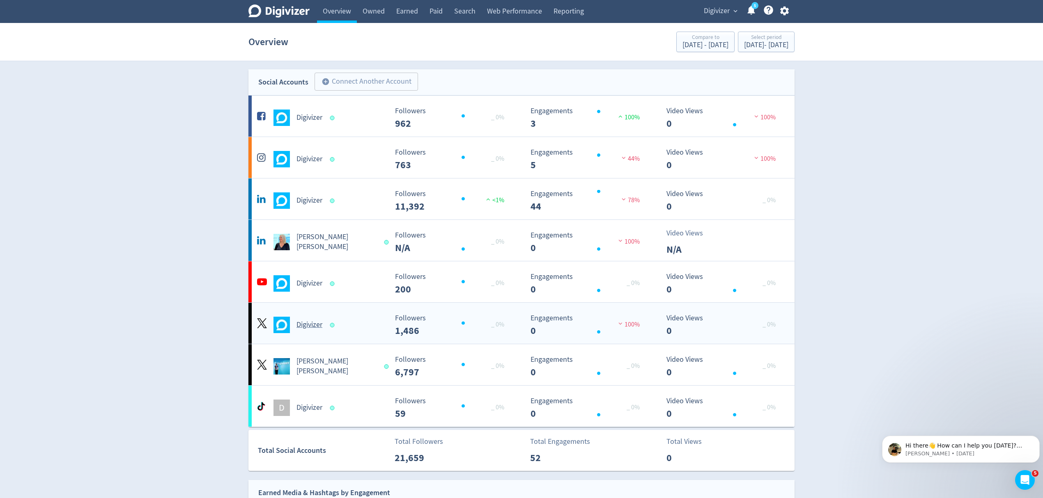
click at [356, 333] on div "Digivizer" at bounding box center [321, 325] width 133 height 16
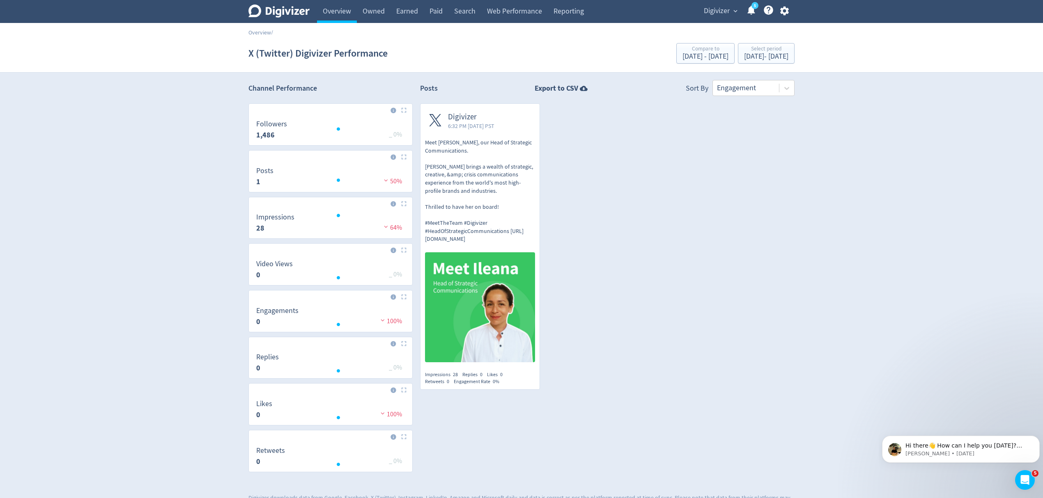
click at [473, 184] on p "Meet [PERSON_NAME], our Head of Strategic Communications. [PERSON_NAME] brings …" at bounding box center [480, 191] width 110 height 105
click at [744, 57] on div "[DATE] - [DATE]" at bounding box center [766, 56] width 44 height 7
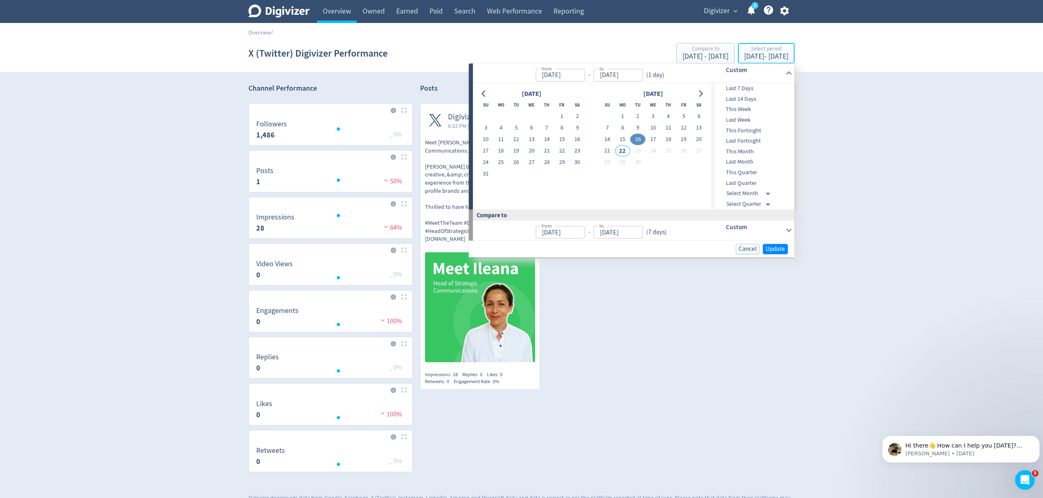
type input "[DATE]"
click at [624, 113] on button "1" at bounding box center [622, 116] width 15 height 11
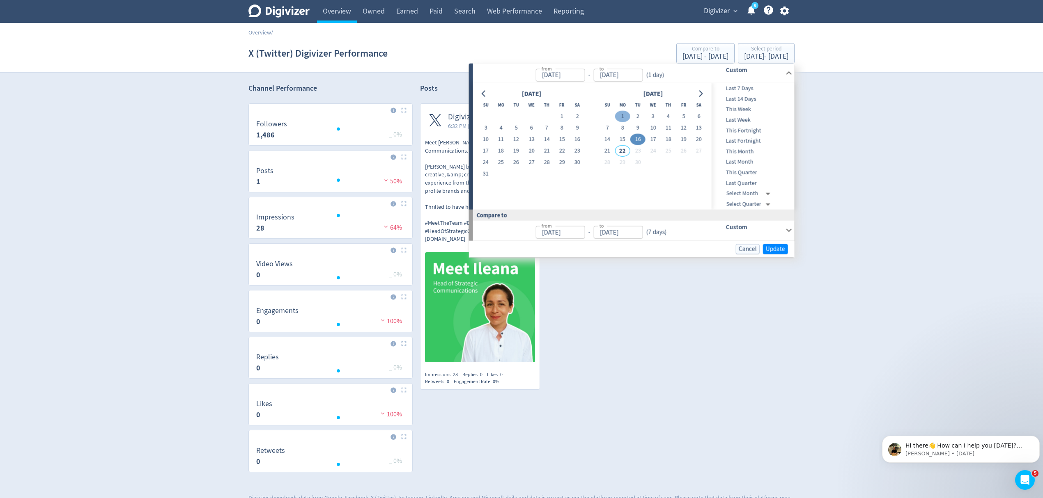
type input "[DATE]"
click at [607, 151] on button "21" at bounding box center [606, 150] width 15 height 11
type input "[DATE]"
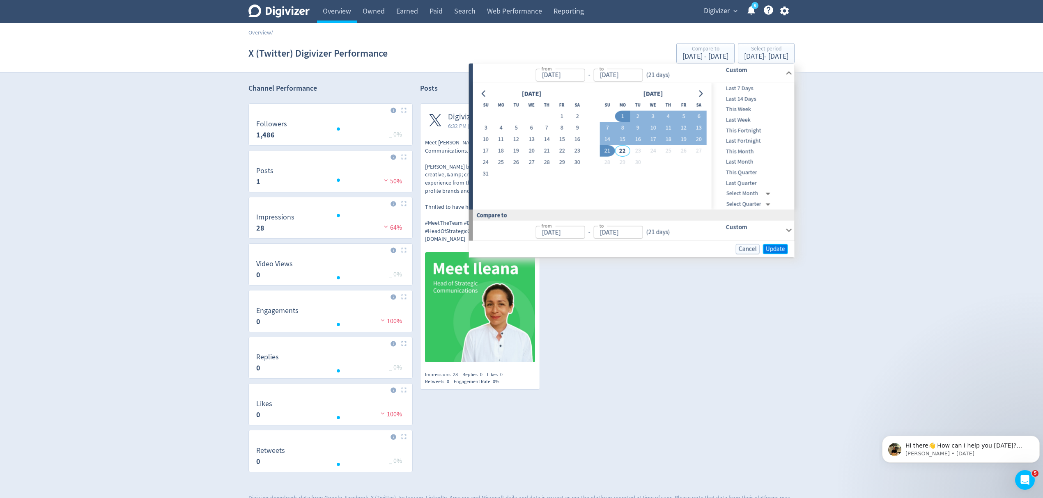
click at [773, 246] on span "Update" at bounding box center [775, 249] width 19 height 6
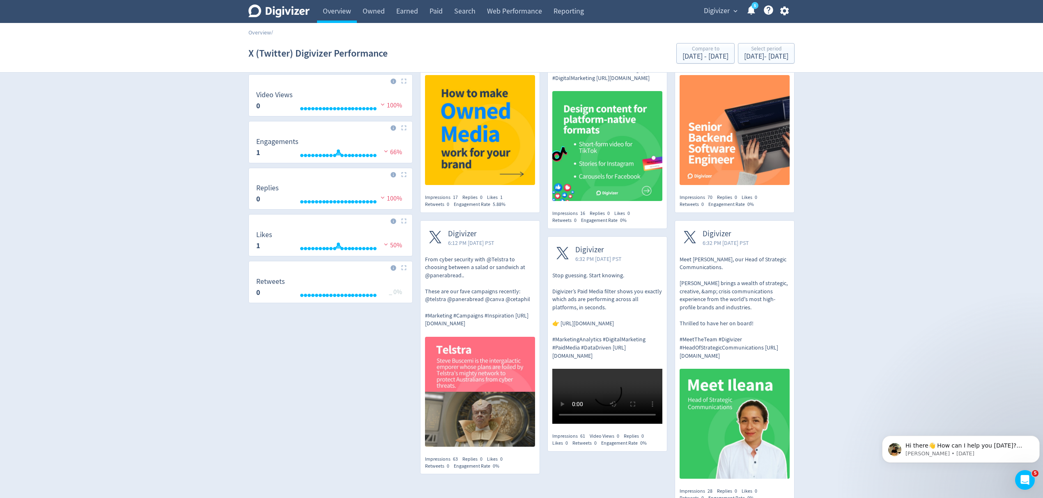
scroll to position [219, 0]
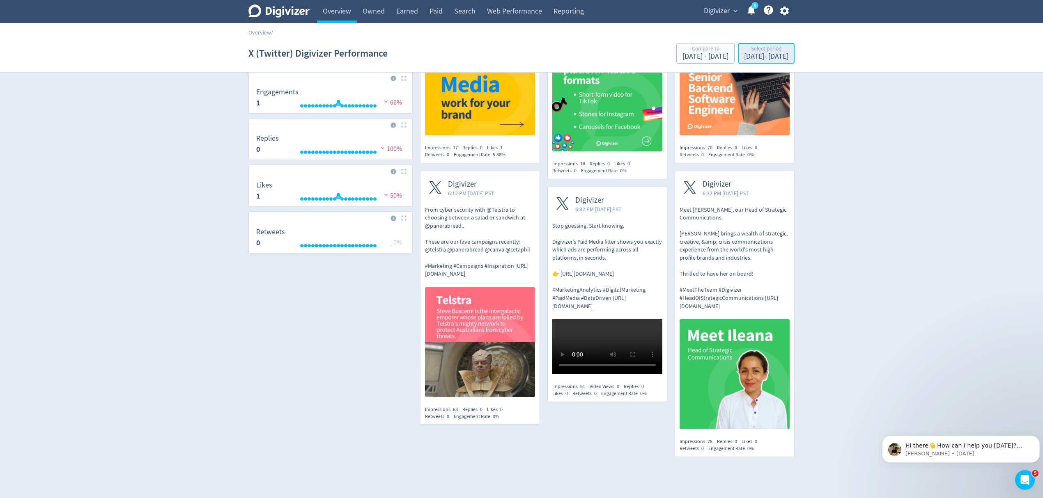
click at [741, 53] on div "Select period [DATE] - [DATE]" at bounding box center [766, 54] width 52 height 17
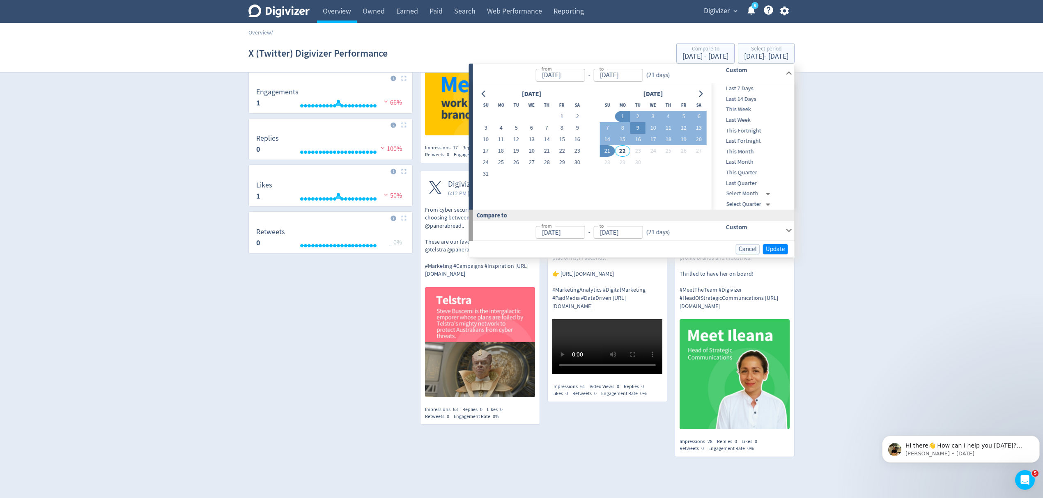
click at [637, 126] on button "9" at bounding box center [637, 127] width 15 height 11
type input "[DATE]"
click at [770, 249] on span "Update" at bounding box center [775, 249] width 19 height 6
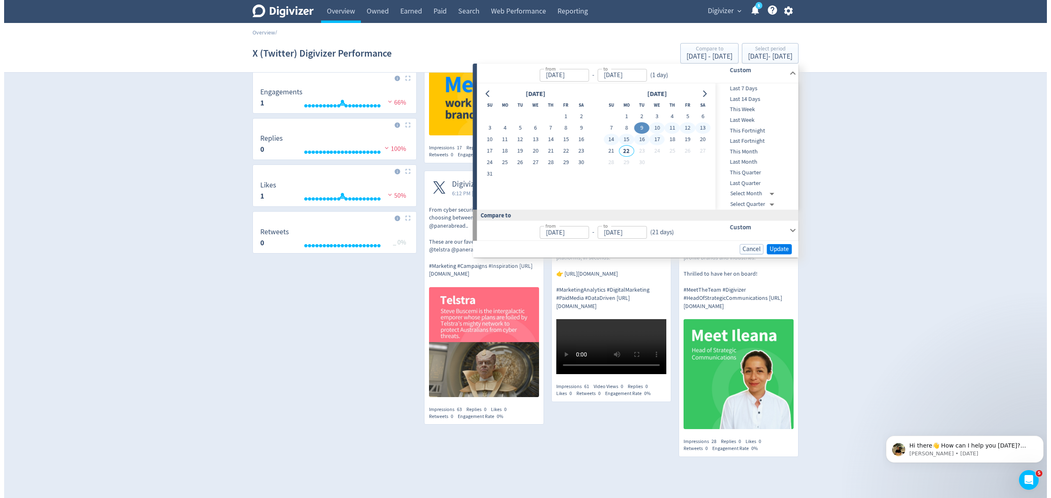
scroll to position [0, 0]
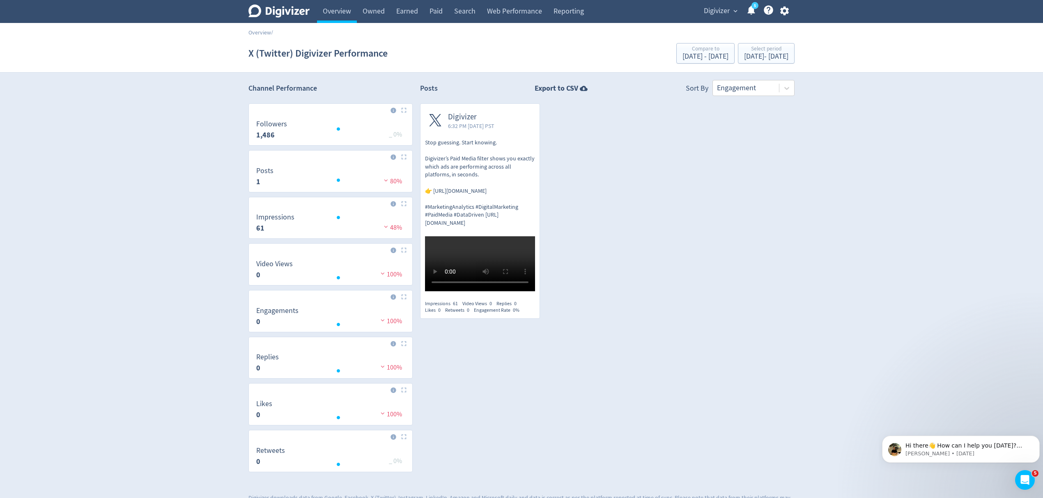
click at [525, 201] on p "Stop guessing. Start knowing. Digivizer’s Paid Media filter shows you exactly w…" at bounding box center [480, 183] width 110 height 89
click at [744, 56] on div "[DATE] - [DATE]" at bounding box center [766, 56] width 44 height 7
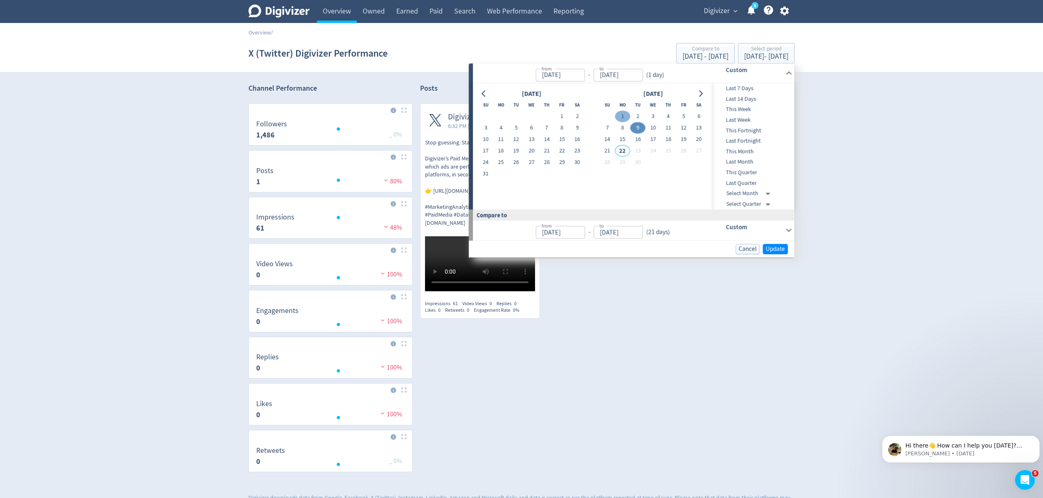
click at [627, 115] on button "1" at bounding box center [622, 116] width 15 height 11
type input "[DATE]"
click at [609, 149] on button "21" at bounding box center [606, 150] width 15 height 11
type input "[DATE]"
click at [764, 245] on button "Update" at bounding box center [775, 249] width 25 height 10
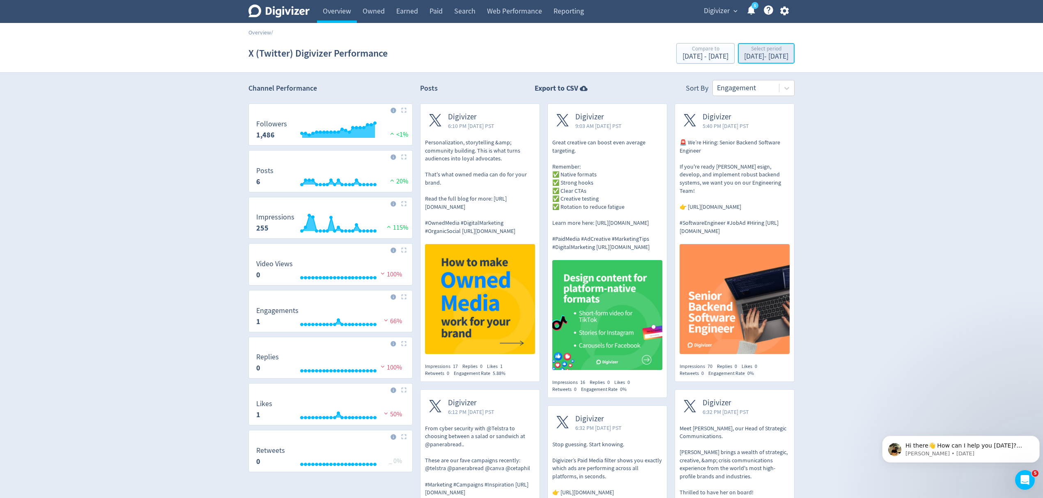
click at [767, 58] on div "[DATE] - [DATE]" at bounding box center [766, 56] width 44 height 7
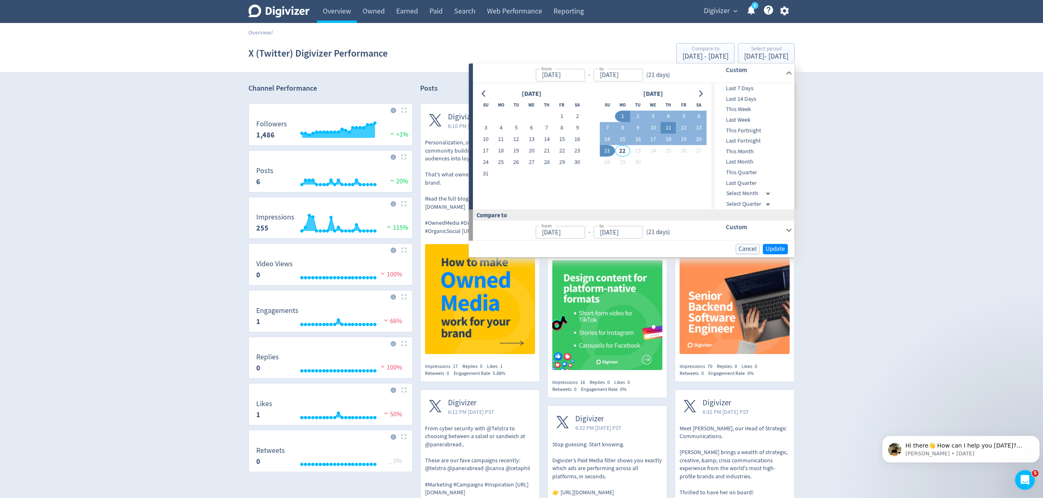
click at [667, 126] on button "11" at bounding box center [667, 127] width 15 height 11
type input "[DATE]"
click at [771, 247] on span "Update" at bounding box center [775, 249] width 19 height 6
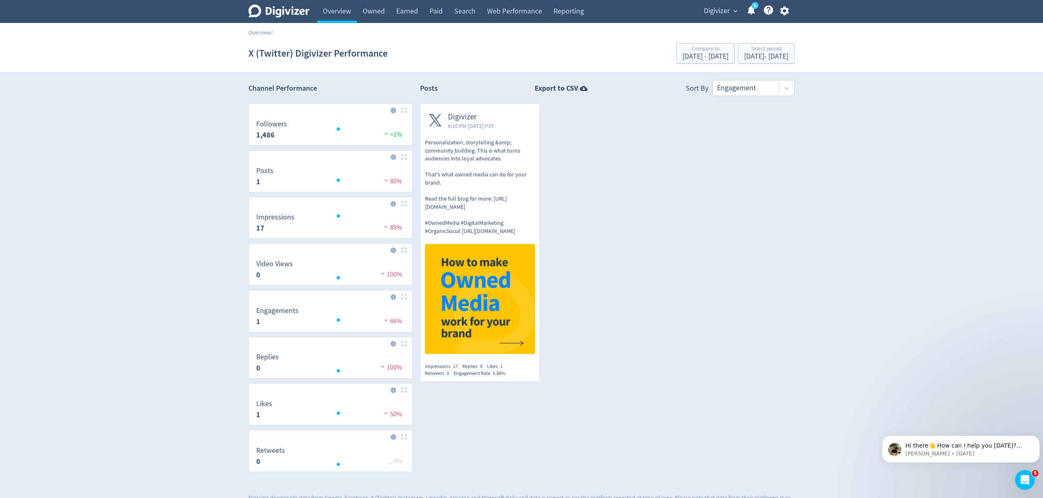
click at [495, 241] on div at bounding box center [479, 299] width 119 height 119
click at [481, 196] on p "Personalization, storytelling &amp; community building. This is what turns audi…" at bounding box center [480, 187] width 110 height 96
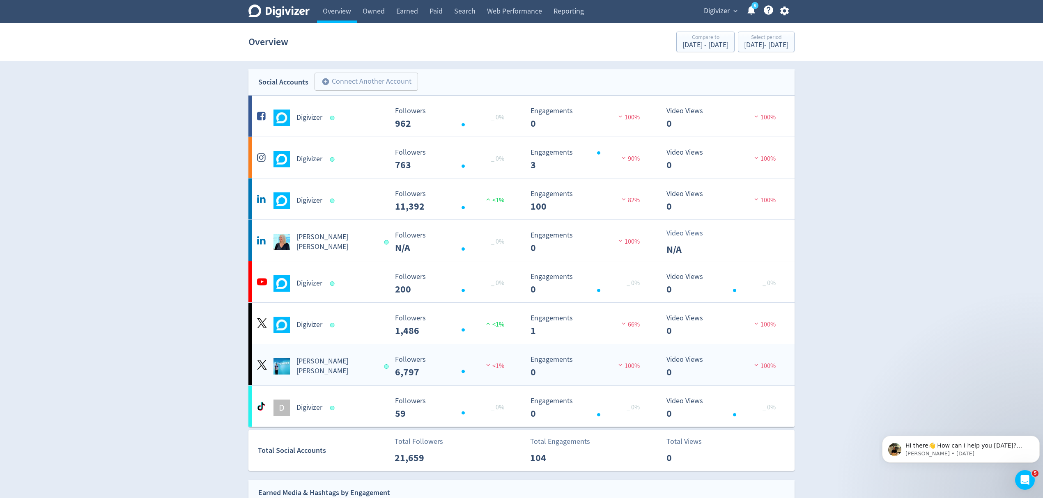
click at [373, 373] on div "[PERSON_NAME] [PERSON_NAME]" at bounding box center [321, 367] width 133 height 20
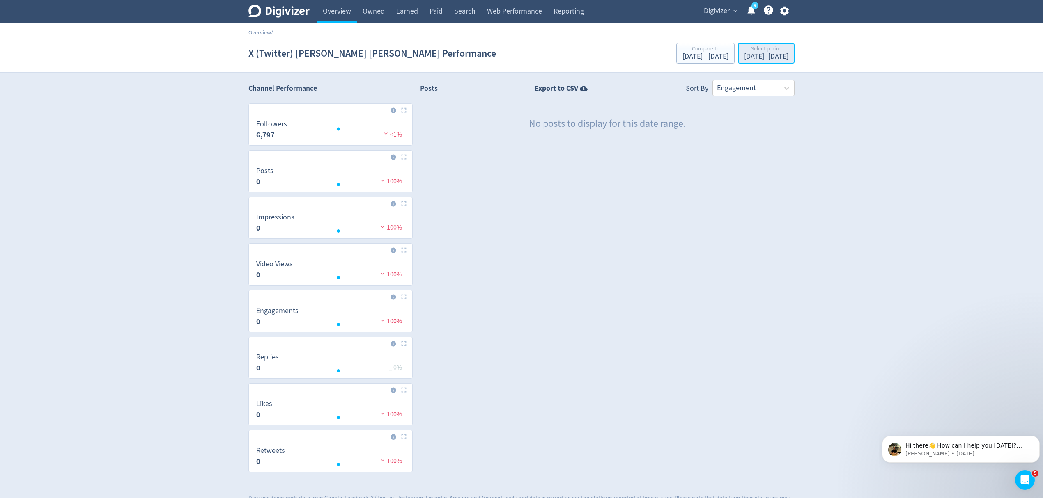
click at [772, 50] on div "Select period" at bounding box center [766, 49] width 44 height 7
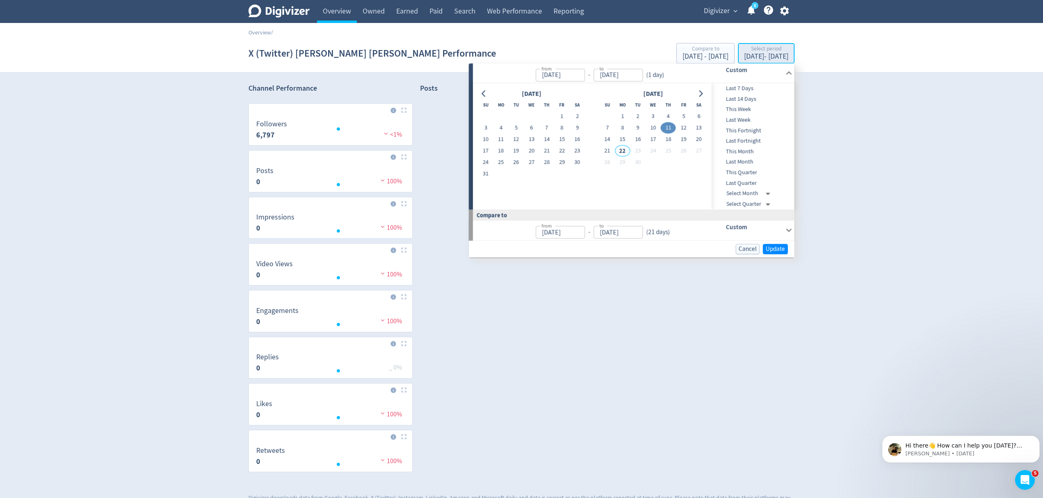
type input "[DATE]"
drag, startPoint x: 624, startPoint y: 114, endPoint x: 617, endPoint y: 130, distance: 17.8
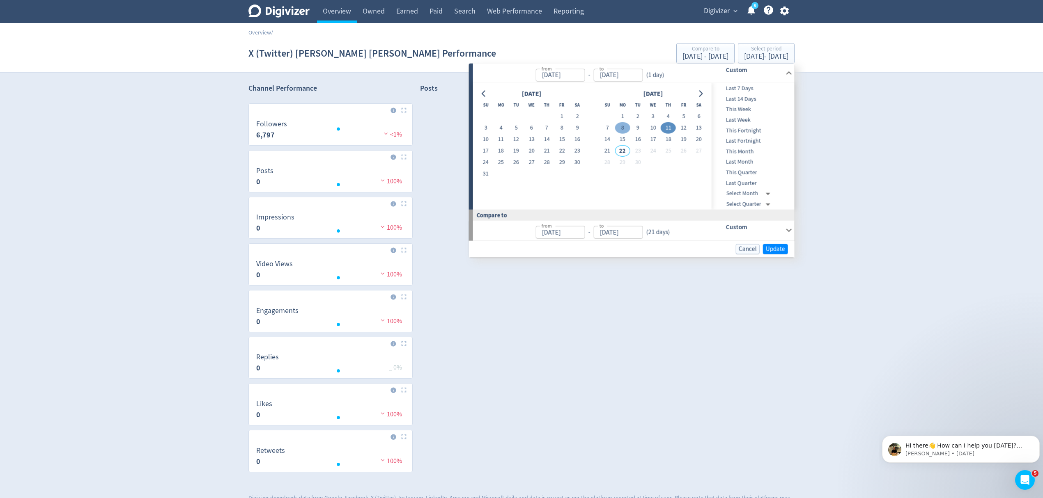
click at [624, 114] on button "1" at bounding box center [622, 116] width 15 height 11
type input "[DATE]"
click at [607, 151] on button "21" at bounding box center [606, 150] width 15 height 11
type input "[DATE]"
click at [775, 246] on span "Update" at bounding box center [775, 249] width 19 height 6
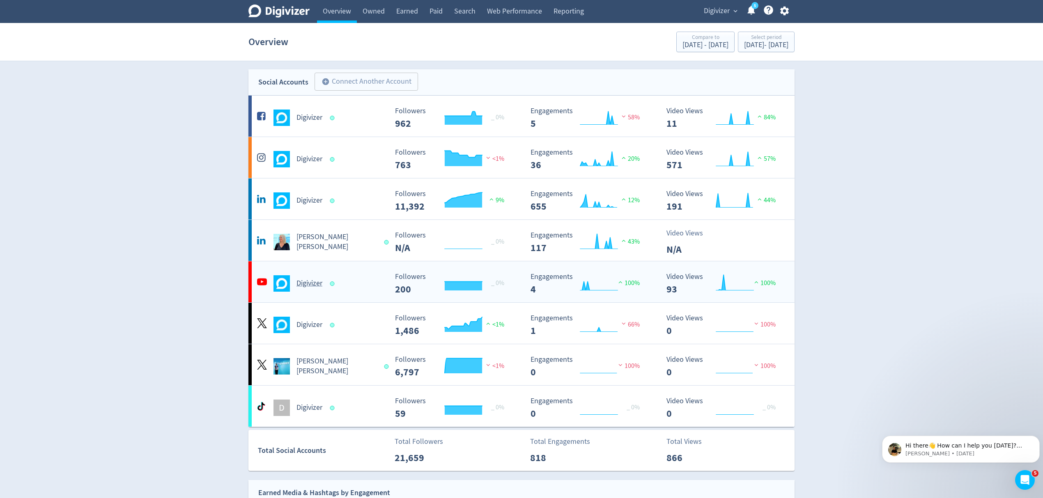
click at [356, 281] on div "Digivizer" at bounding box center [321, 283] width 133 height 16
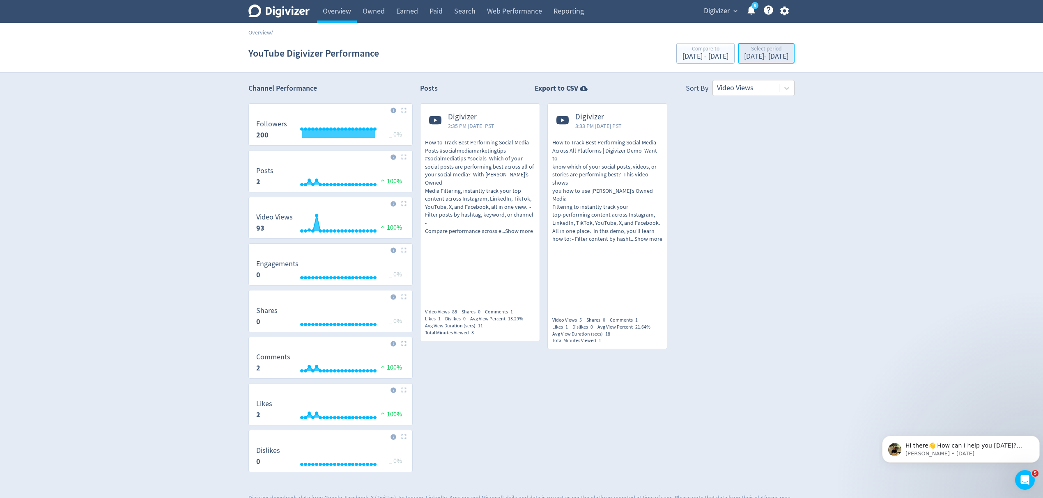
click at [744, 60] on div "[DATE] - [DATE]" at bounding box center [766, 56] width 44 height 7
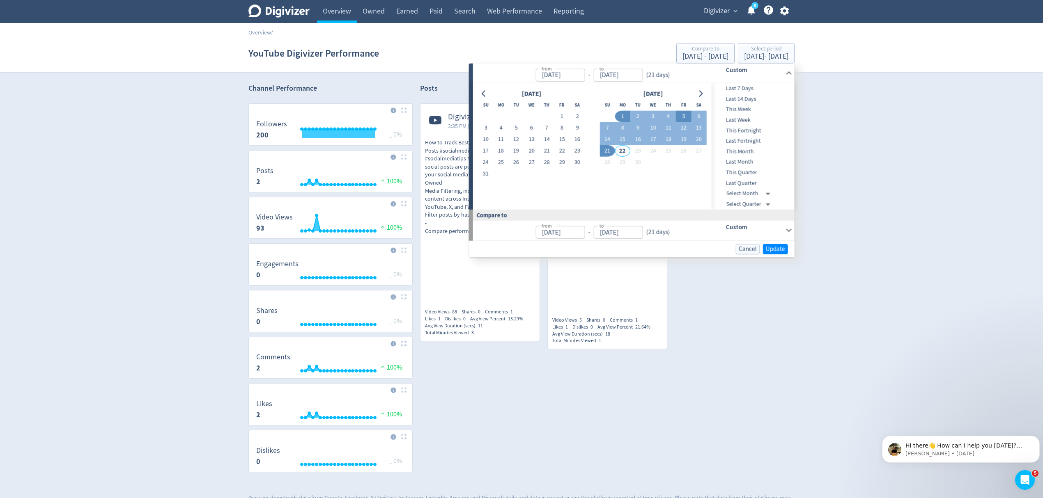
click at [685, 114] on button "5" at bounding box center [683, 116] width 15 height 11
type input "[DATE]"
click at [770, 247] on span "Update" at bounding box center [775, 249] width 19 height 6
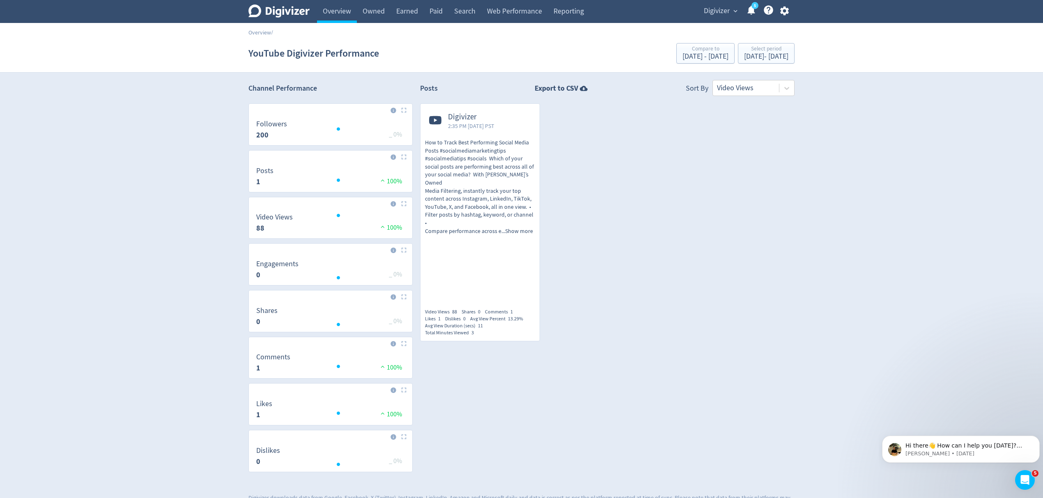
click at [485, 195] on span "content across Instagram, LinkedIn, TikTok," at bounding box center [478, 198] width 106 height 7
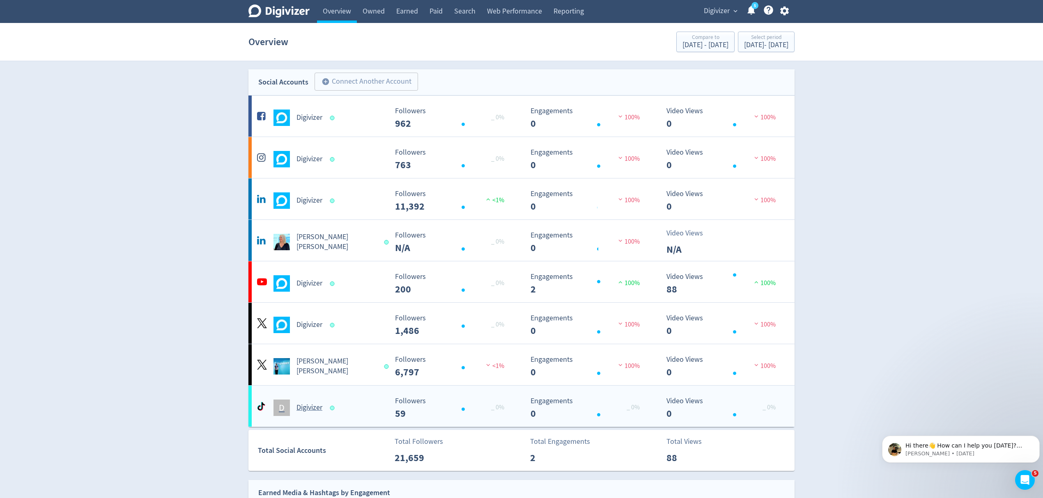
click at [381, 412] on div "D Digivizer" at bounding box center [321, 408] width 133 height 16
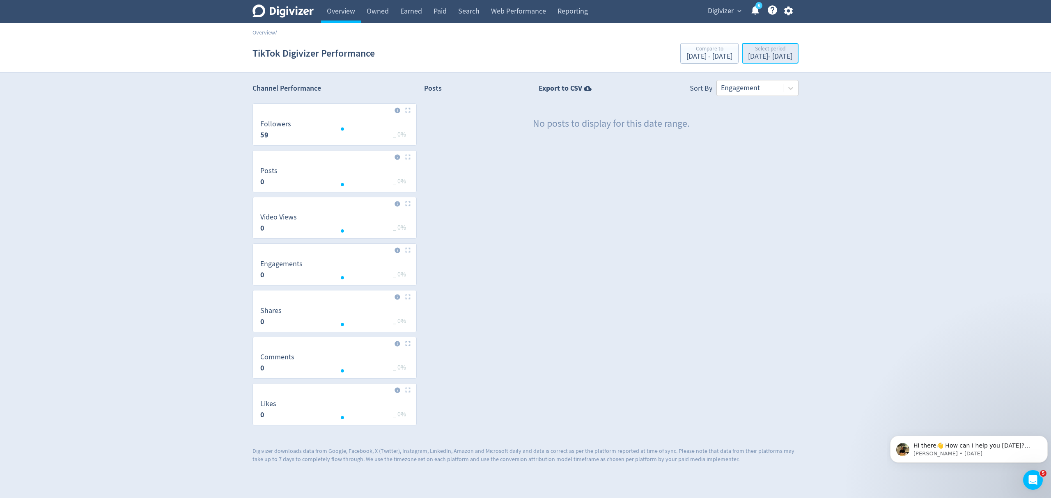
click at [780, 58] on div "[DATE] - [DATE]" at bounding box center [770, 56] width 44 height 7
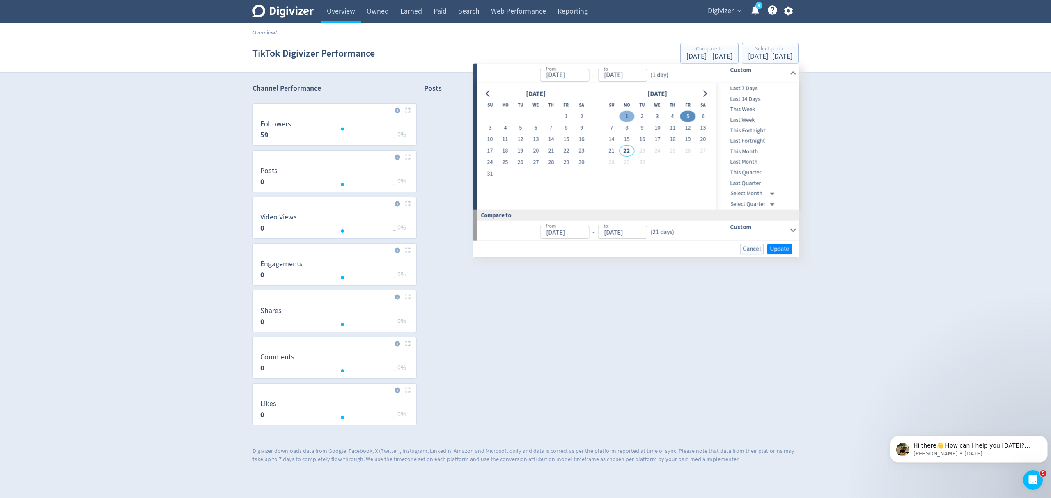
click at [628, 117] on button "1" at bounding box center [626, 116] width 15 height 11
type input "[DATE]"
click at [610, 151] on button "21" at bounding box center [611, 150] width 15 height 11
type input "[DATE]"
click at [777, 246] on span "Update" at bounding box center [779, 249] width 19 height 6
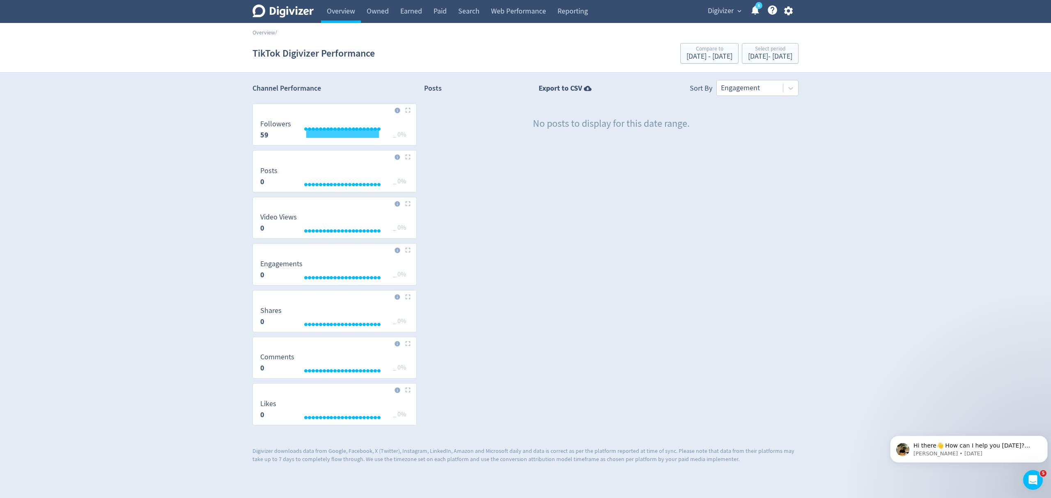
click at [731, 12] on span "Digivizer" at bounding box center [721, 11] width 26 height 13
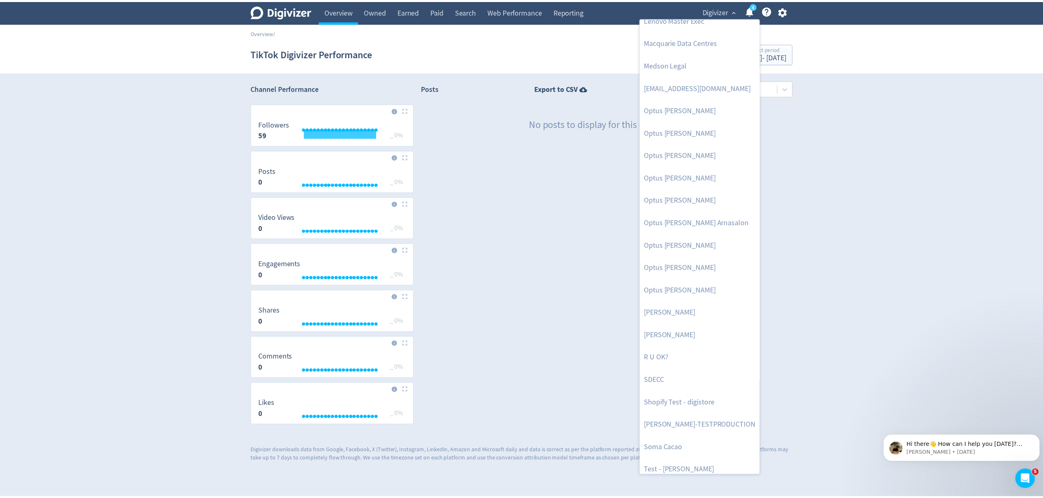
scroll to position [401, 0]
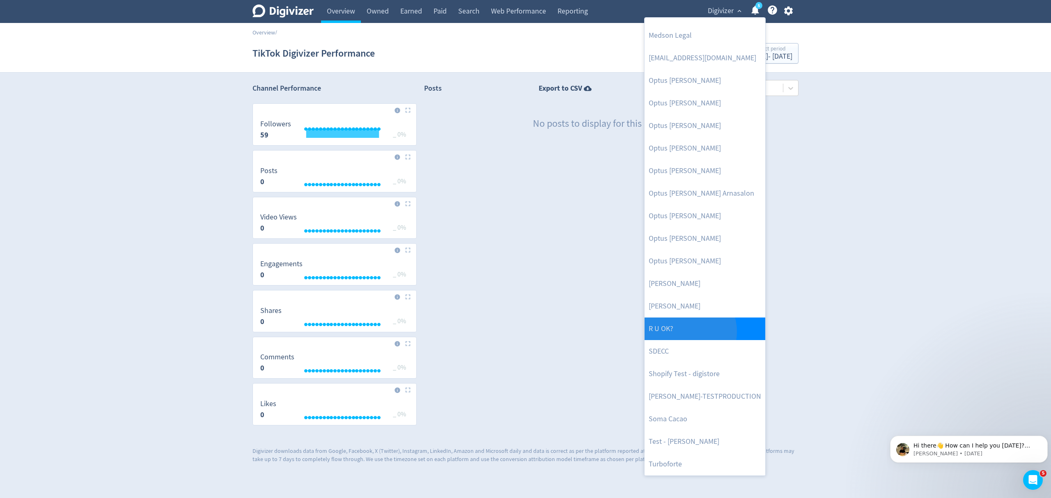
click at [685, 332] on link "R U OK?" at bounding box center [704, 329] width 121 height 23
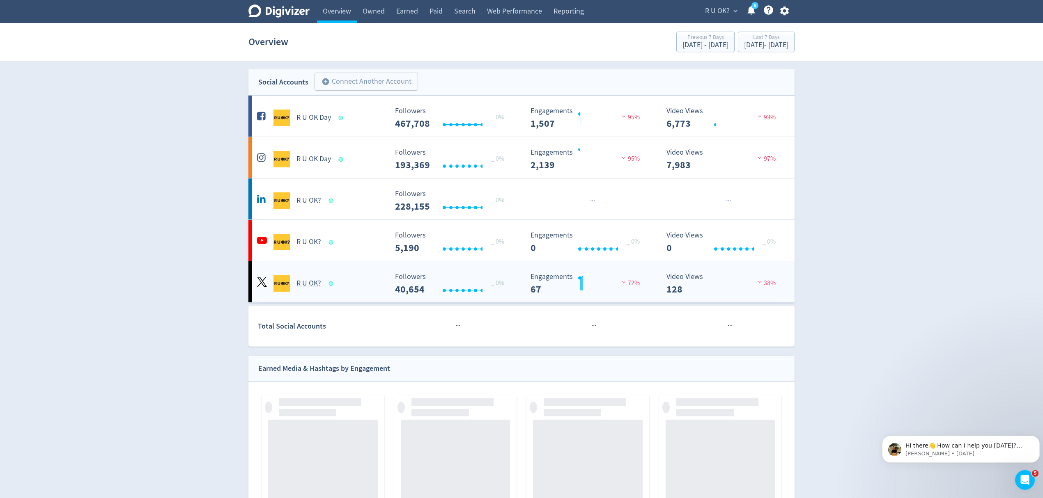
click at [341, 283] on div "R U OK?" at bounding box center [321, 283] width 133 height 16
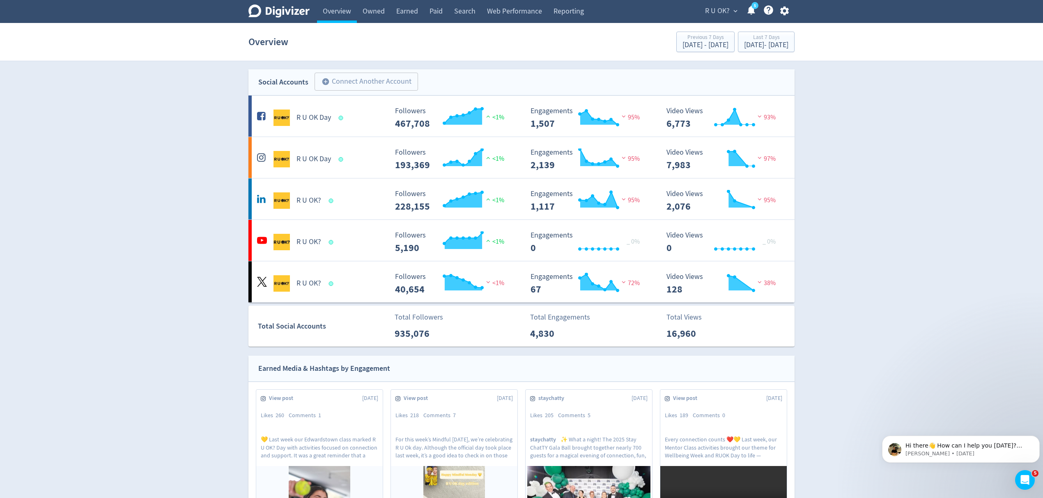
click at [721, 7] on span "R U OK?" at bounding box center [717, 11] width 25 height 13
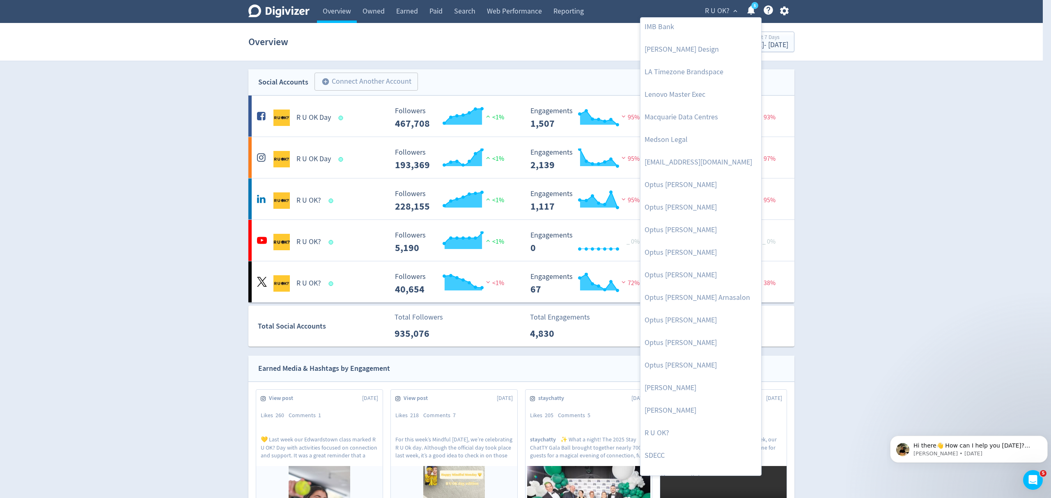
scroll to position [378, 0]
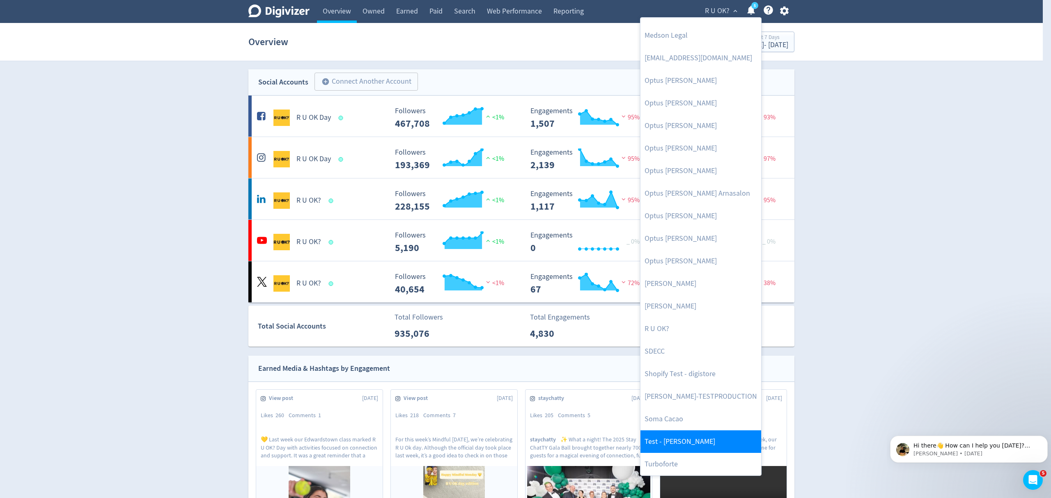
click at [670, 447] on link "Test - [PERSON_NAME]" at bounding box center [700, 442] width 121 height 23
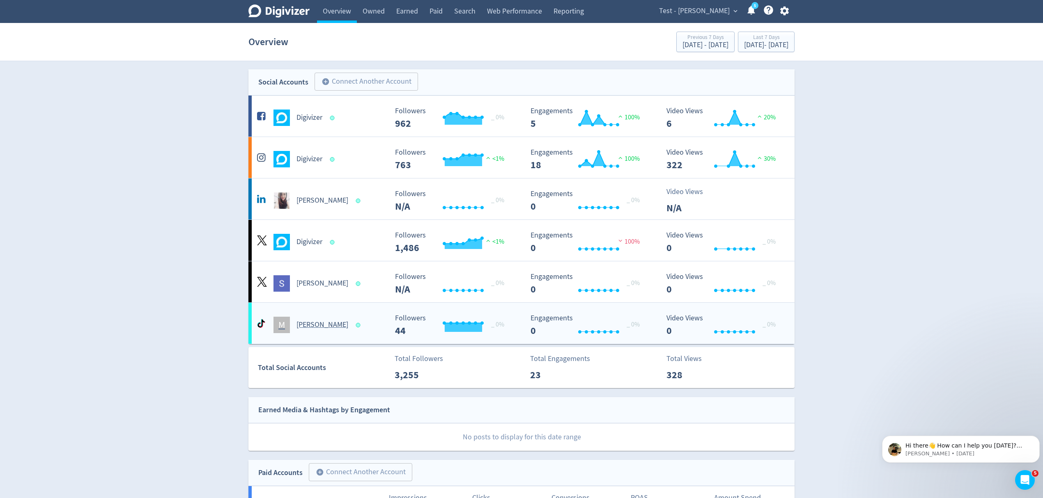
click at [353, 327] on span at bounding box center [359, 325] width 12 height 8
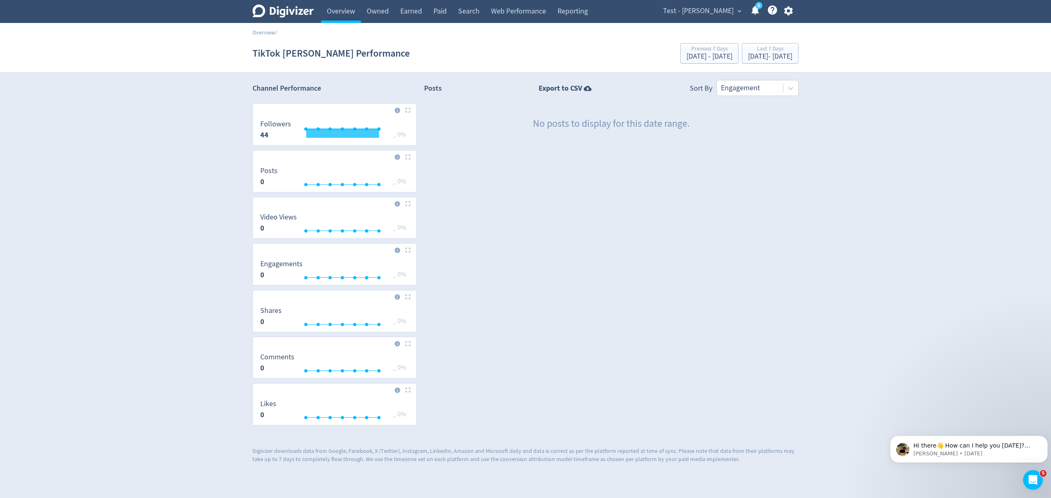
click at [792, 10] on icon "button" at bounding box center [788, 10] width 11 height 11
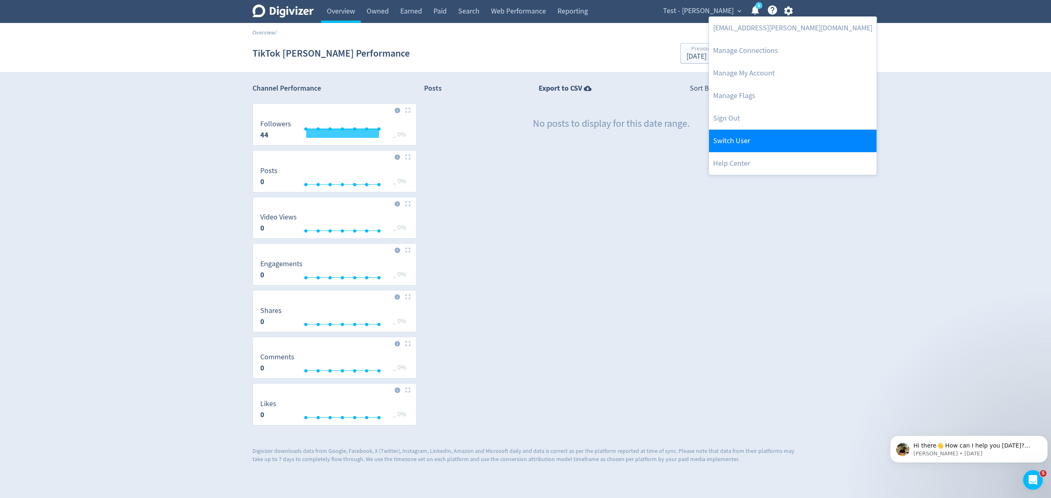
click at [733, 143] on link "Switch User" at bounding box center [792, 141] width 167 height 23
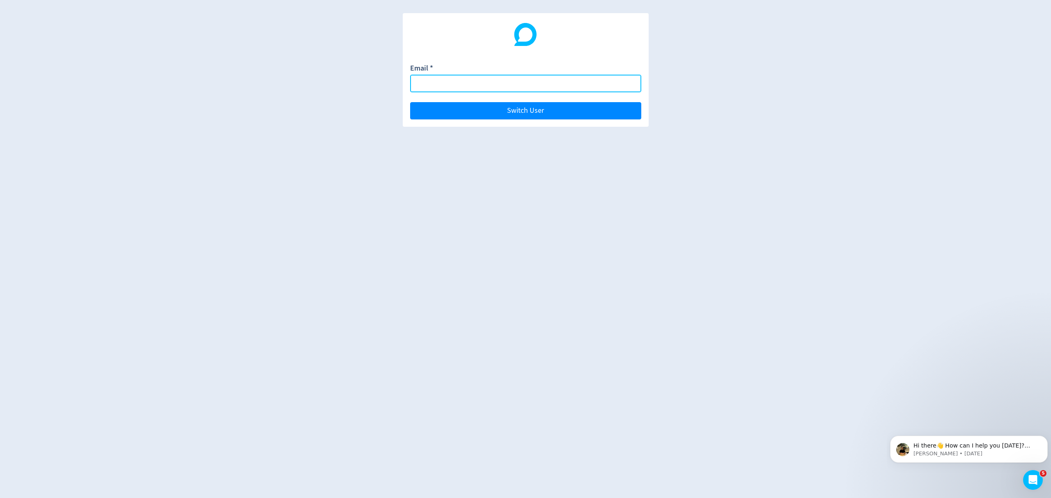
click at [465, 82] on input "Email *" at bounding box center [525, 84] width 231 height 18
drag, startPoint x: 426, startPoint y: 81, endPoint x: 338, endPoint y: 81, distance: 87.4
click at [337, 81] on div "Email * divya.shishidiay Switch User" at bounding box center [525, 249] width 1051 height 498
paste input "[EMAIL_ADDRESS][DOMAIN_NAME]"
type input "[EMAIL_ADDRESS][PERSON_NAME][DOMAIN_NAME]"
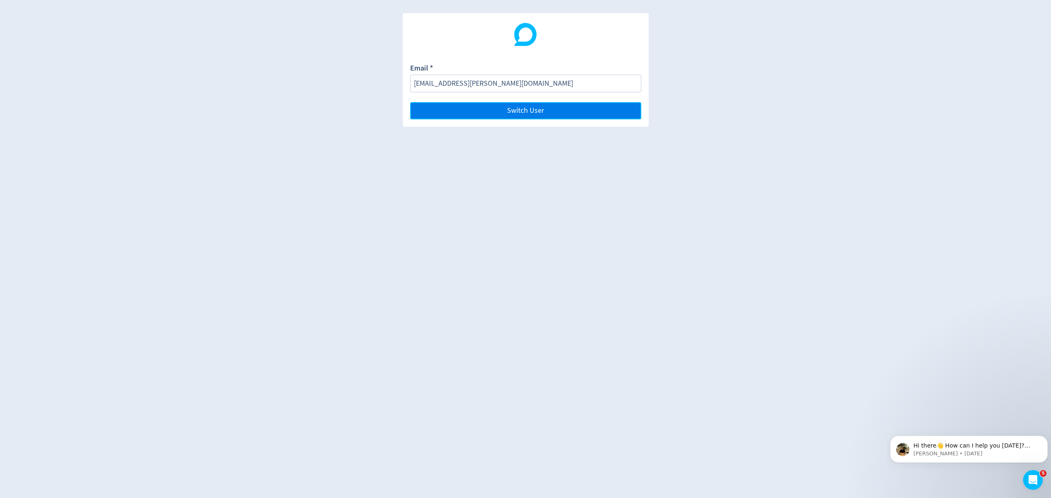
click at [503, 112] on button "Switch User" at bounding box center [525, 110] width 231 height 17
